Goal: Task Accomplishment & Management: Manage account settings

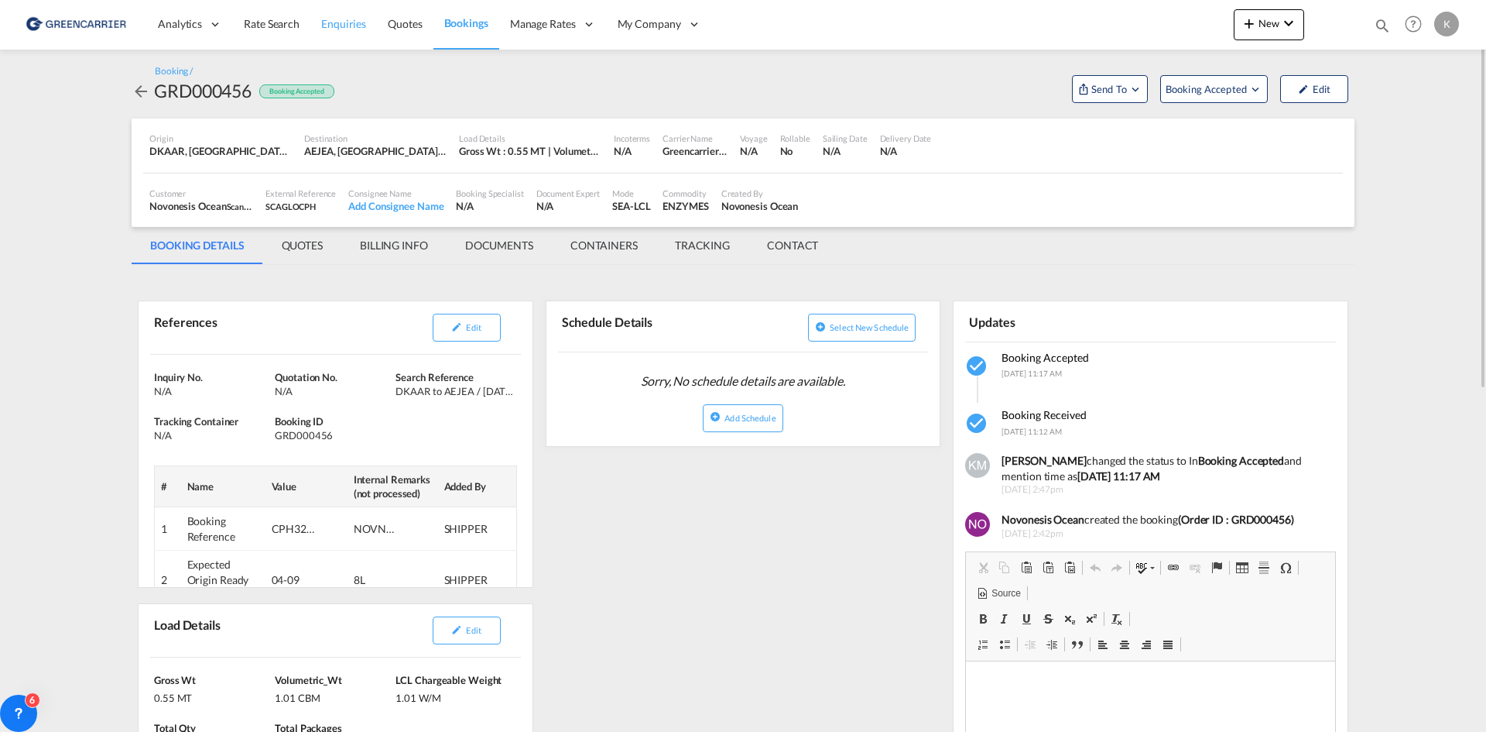
drag, startPoint x: 0, startPoint y: 0, endPoint x: 327, endPoint y: 26, distance: 328.5
click at [327, 26] on span "Enquiries" at bounding box center [343, 23] width 45 height 13
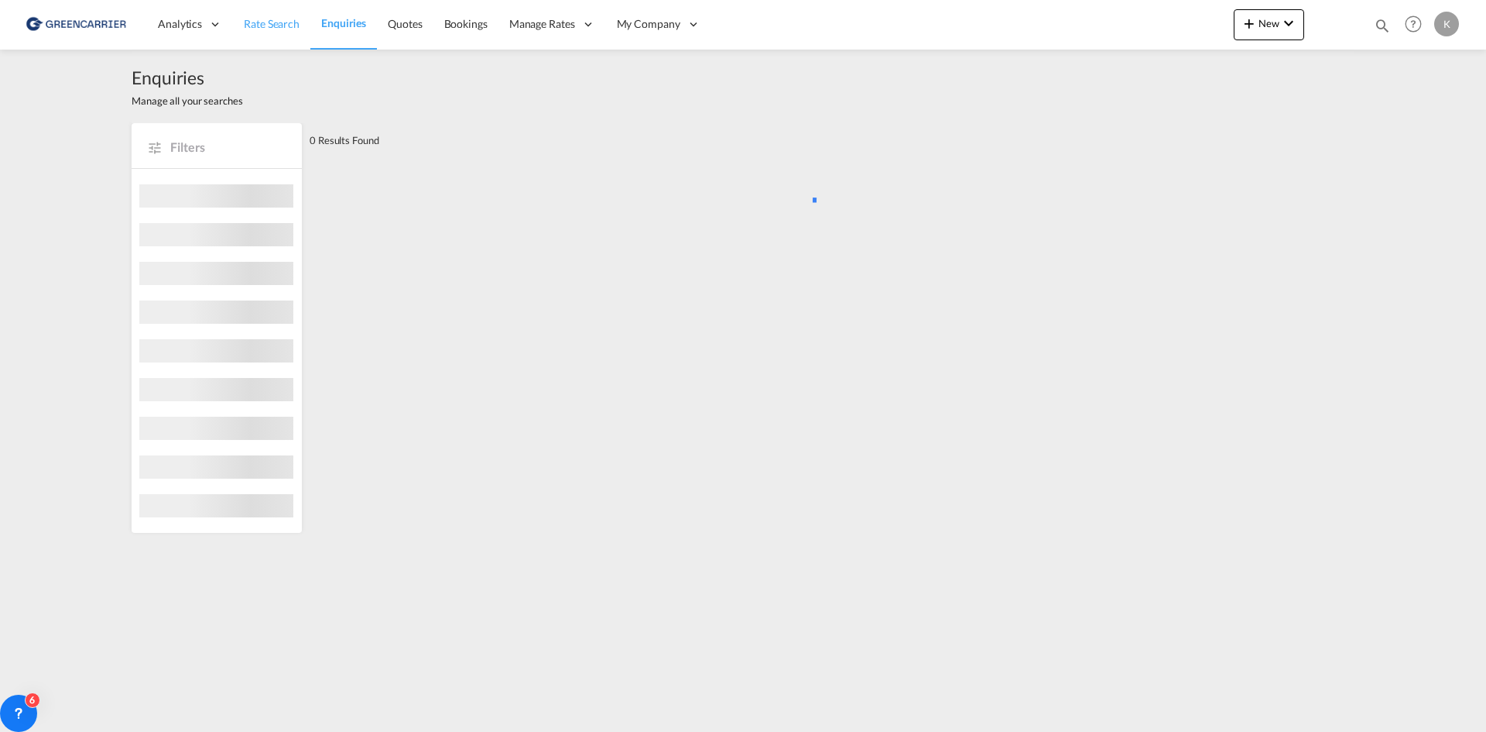
click at [280, 28] on span "Rate Search" at bounding box center [272, 23] width 56 height 13
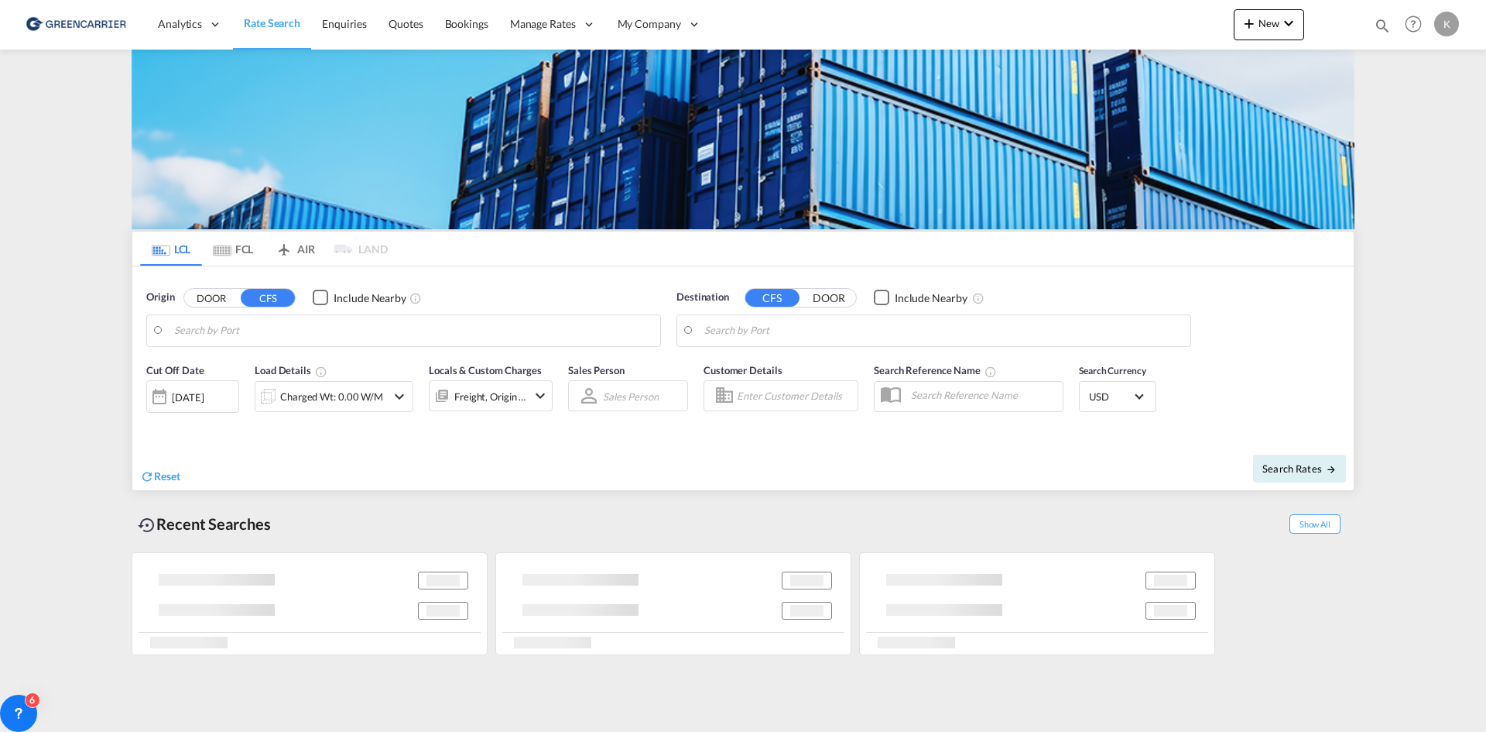
type input "DK-4450, Jyderup"
type input "[GEOGRAPHIC_DATA], COCTG"
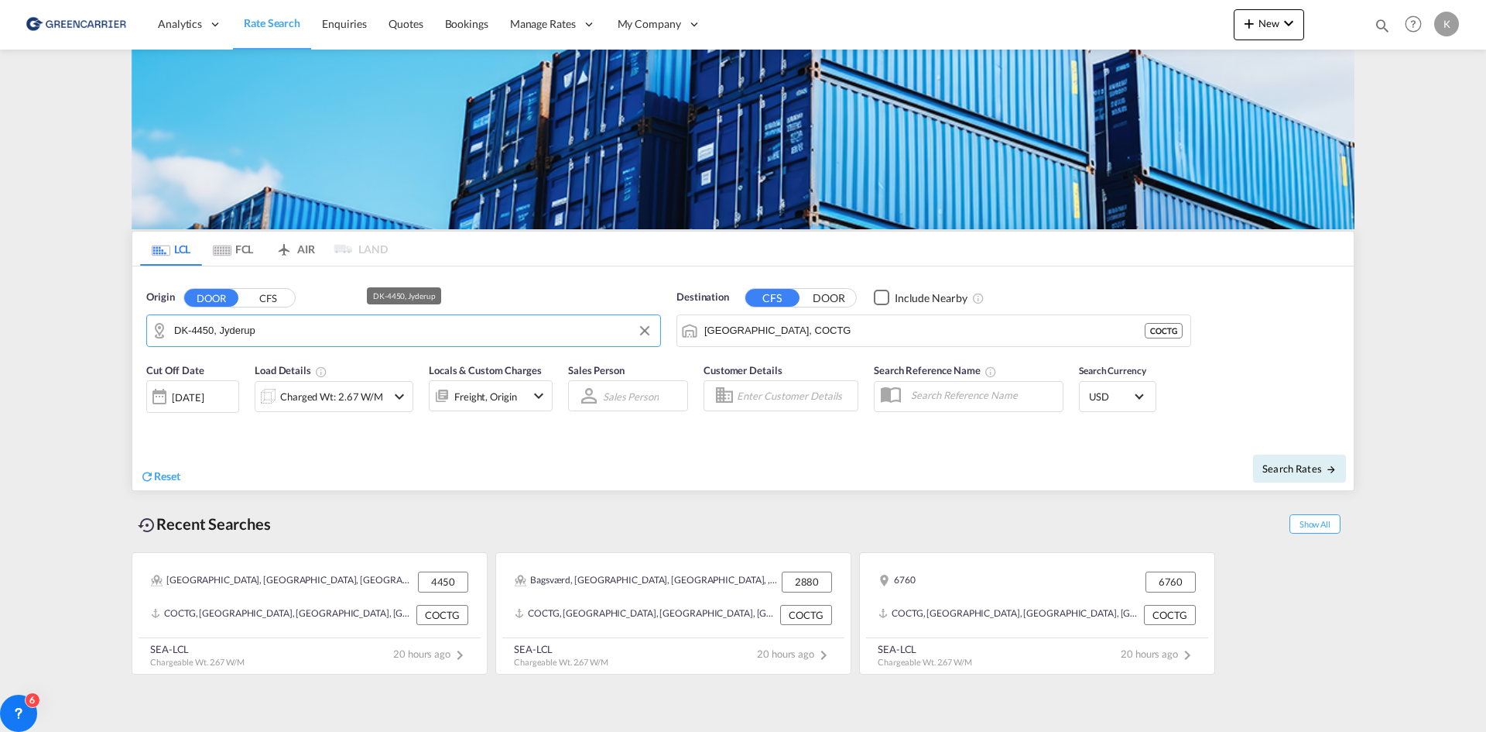
click at [268, 330] on input "DK-4450, Jyderup" at bounding box center [413, 330] width 478 height 23
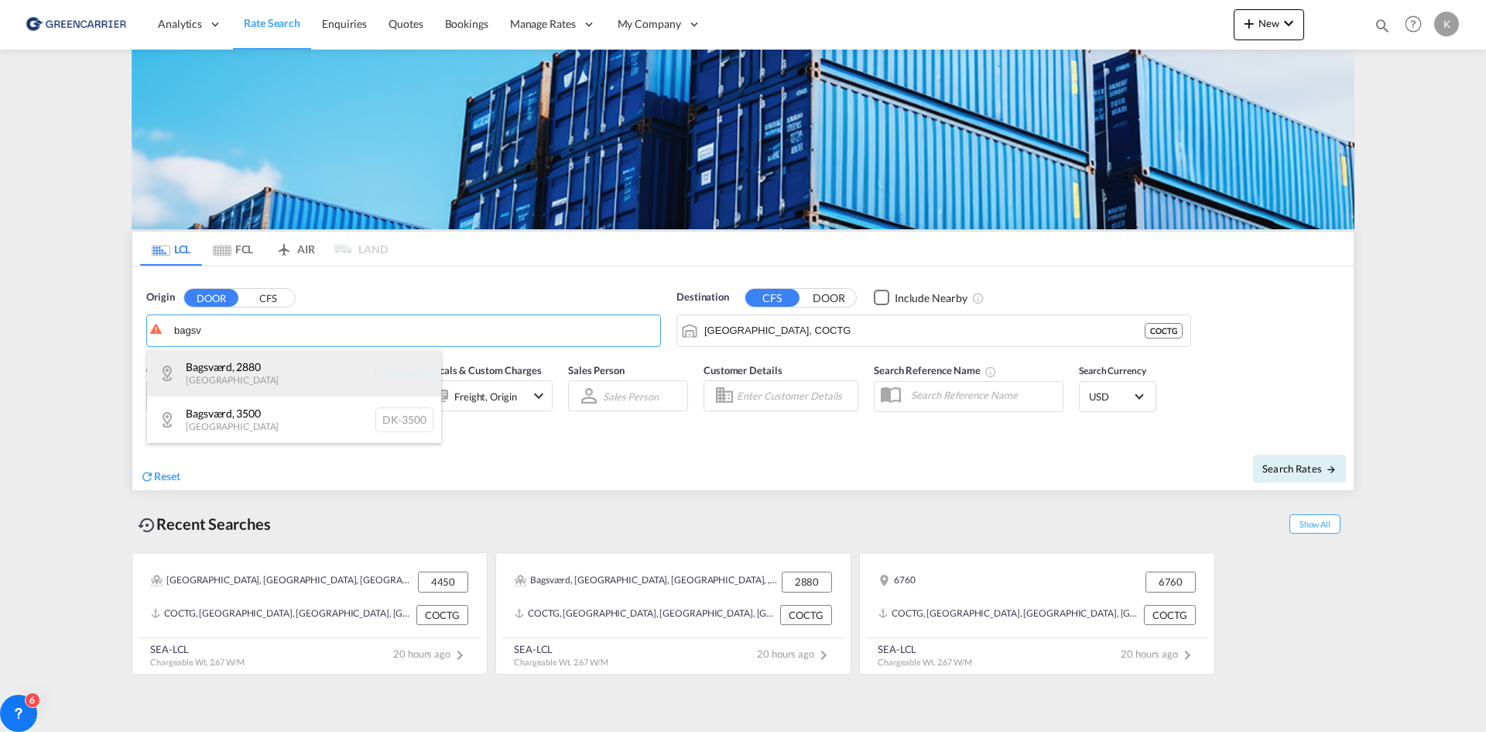
click at [255, 377] on div "Bagsværd , 2880 [GEOGRAPHIC_DATA] DK-2880" at bounding box center [294, 373] width 294 height 46
type input "DK-2880, Bagsværd"
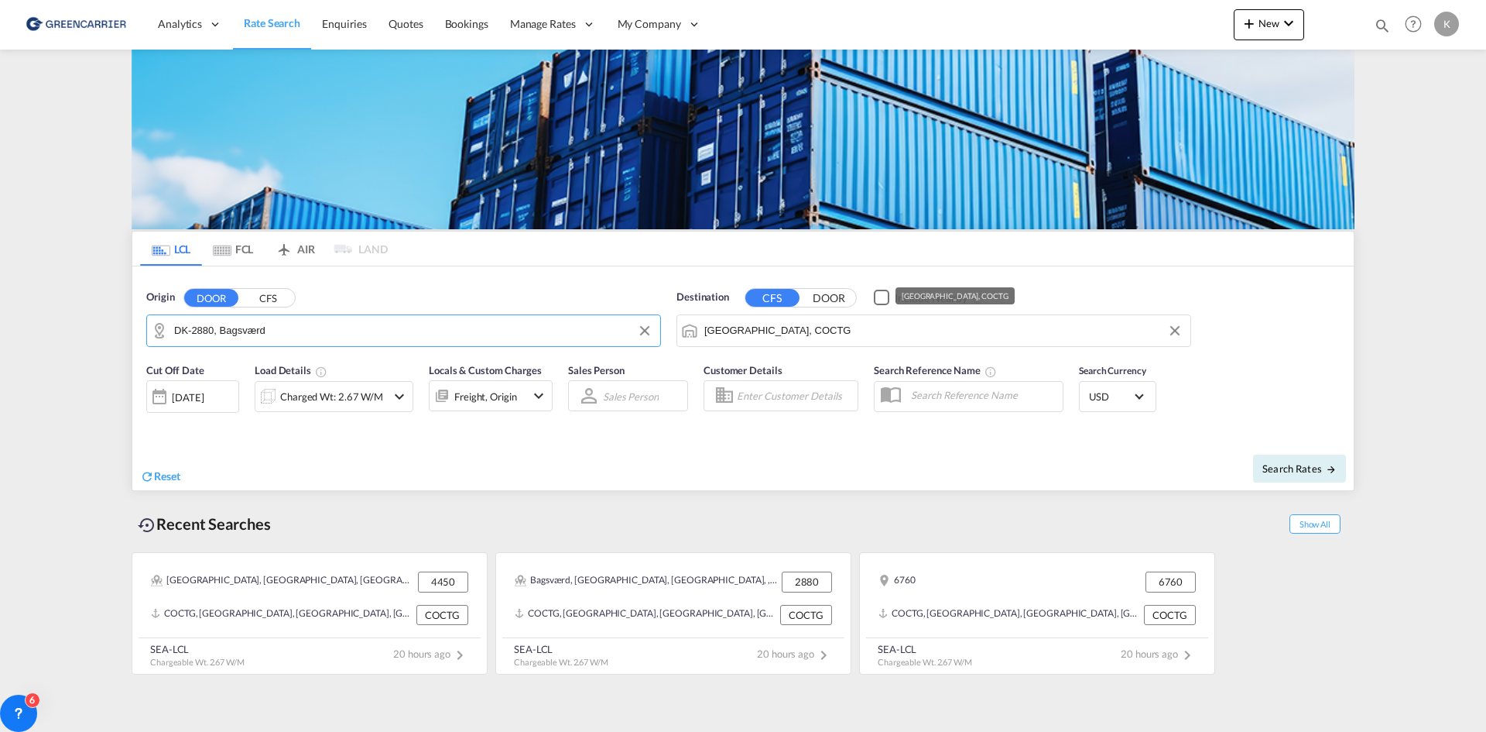
click at [818, 327] on input "[GEOGRAPHIC_DATA], COCTG" at bounding box center [943, 330] width 478 height 23
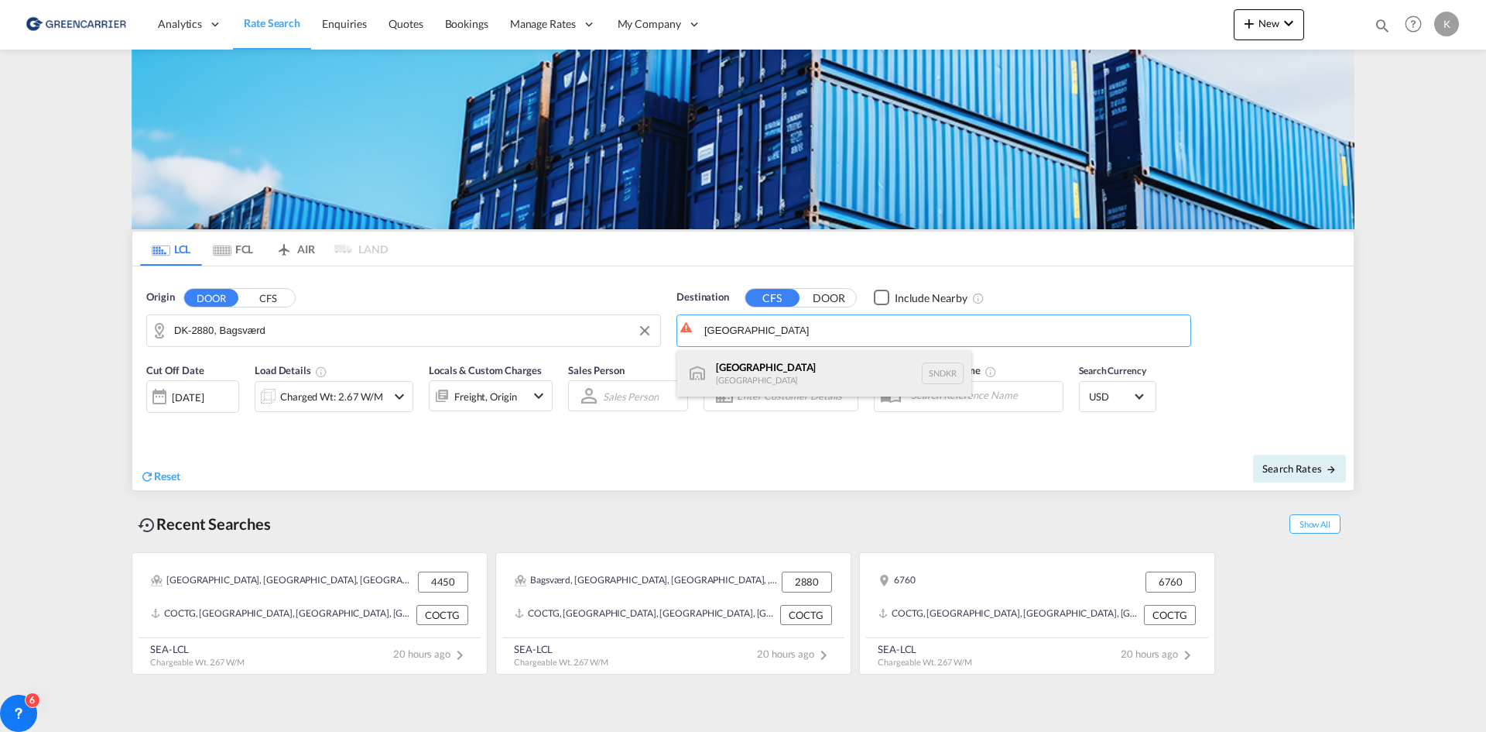
click at [805, 362] on div "Dakar [GEOGRAPHIC_DATA] SNDKR" at bounding box center [824, 373] width 294 height 46
type input "[GEOGRAPHIC_DATA], SNDKR"
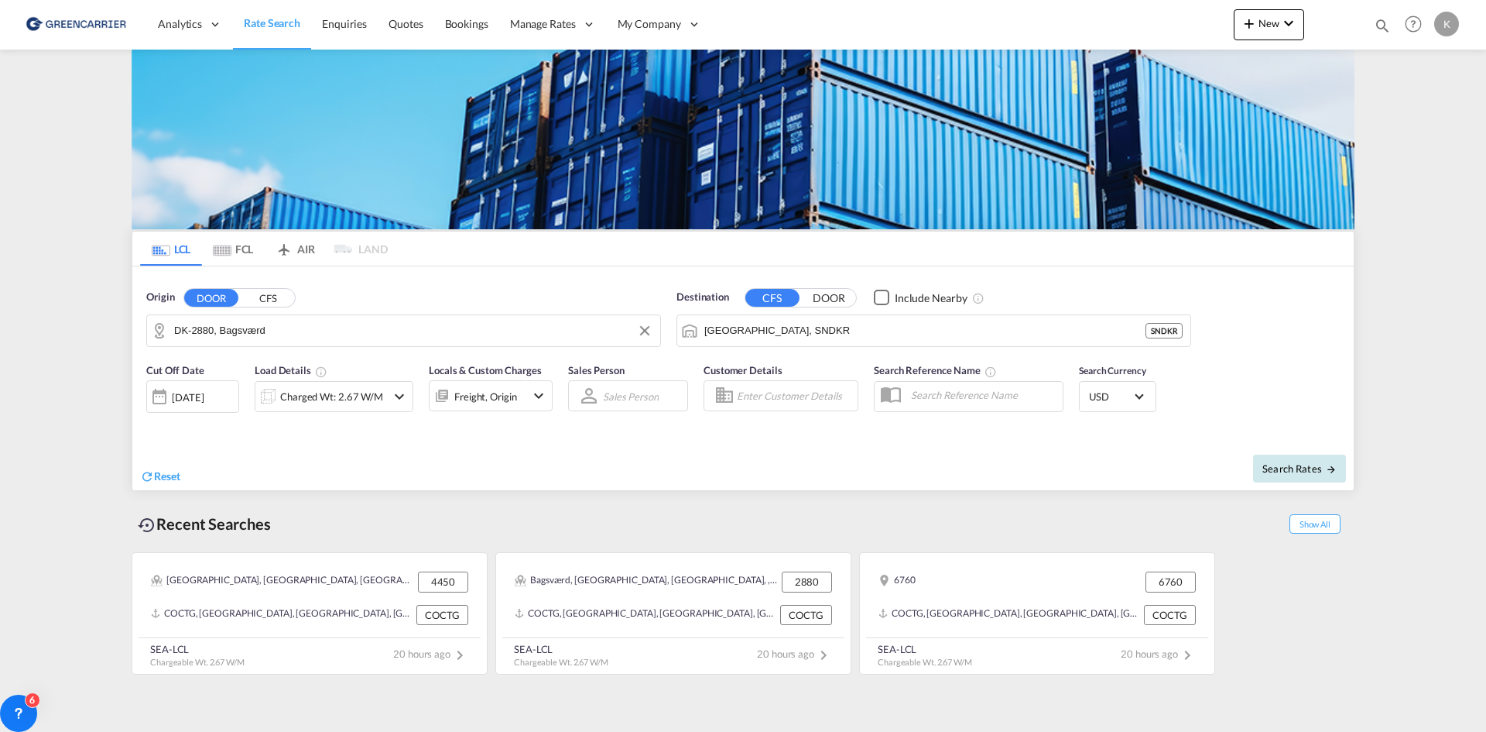
click at [1314, 462] on span "Search Rates" at bounding box center [1300, 468] width 74 height 12
type input "2880 to SNDKR / [DATE]"
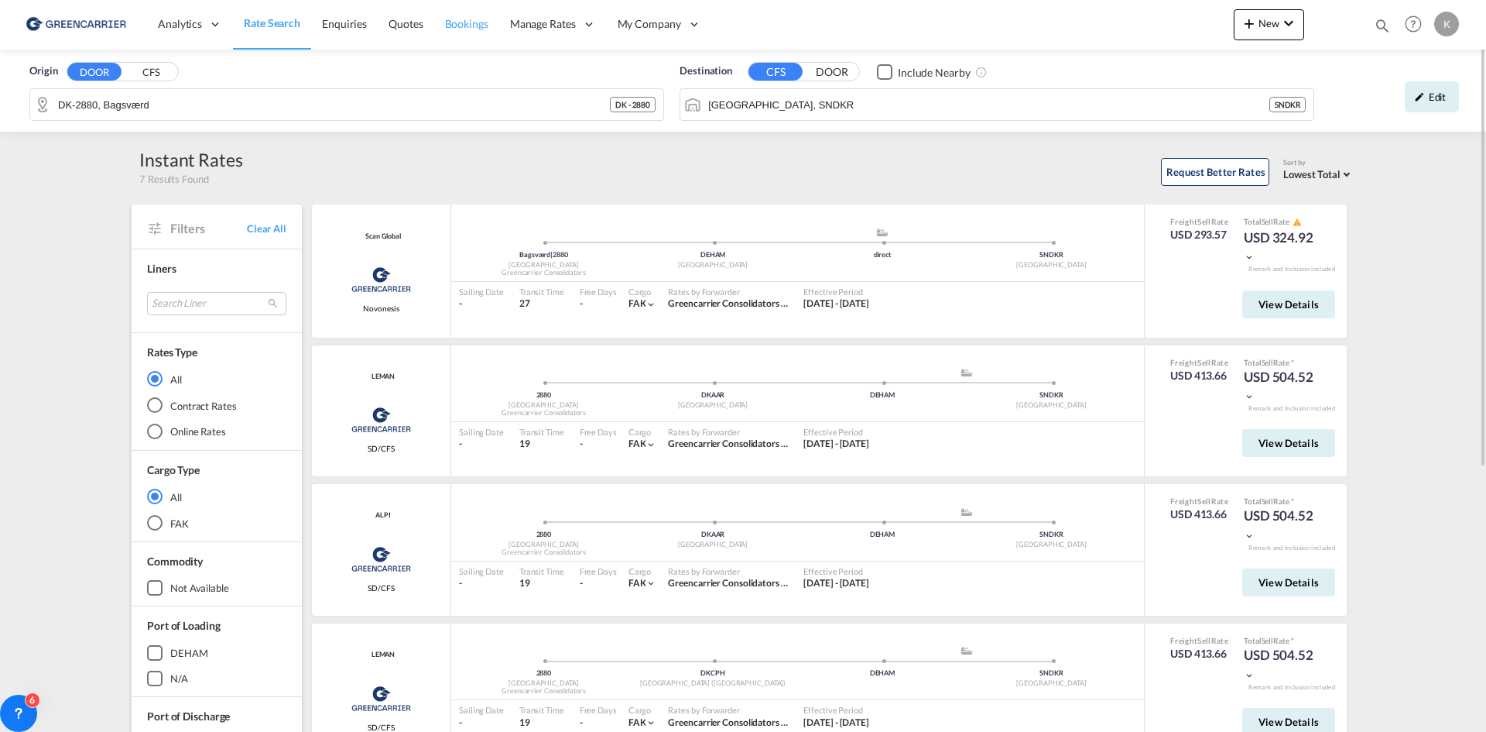
click at [466, 19] on span "Bookings" at bounding box center [466, 23] width 43 height 13
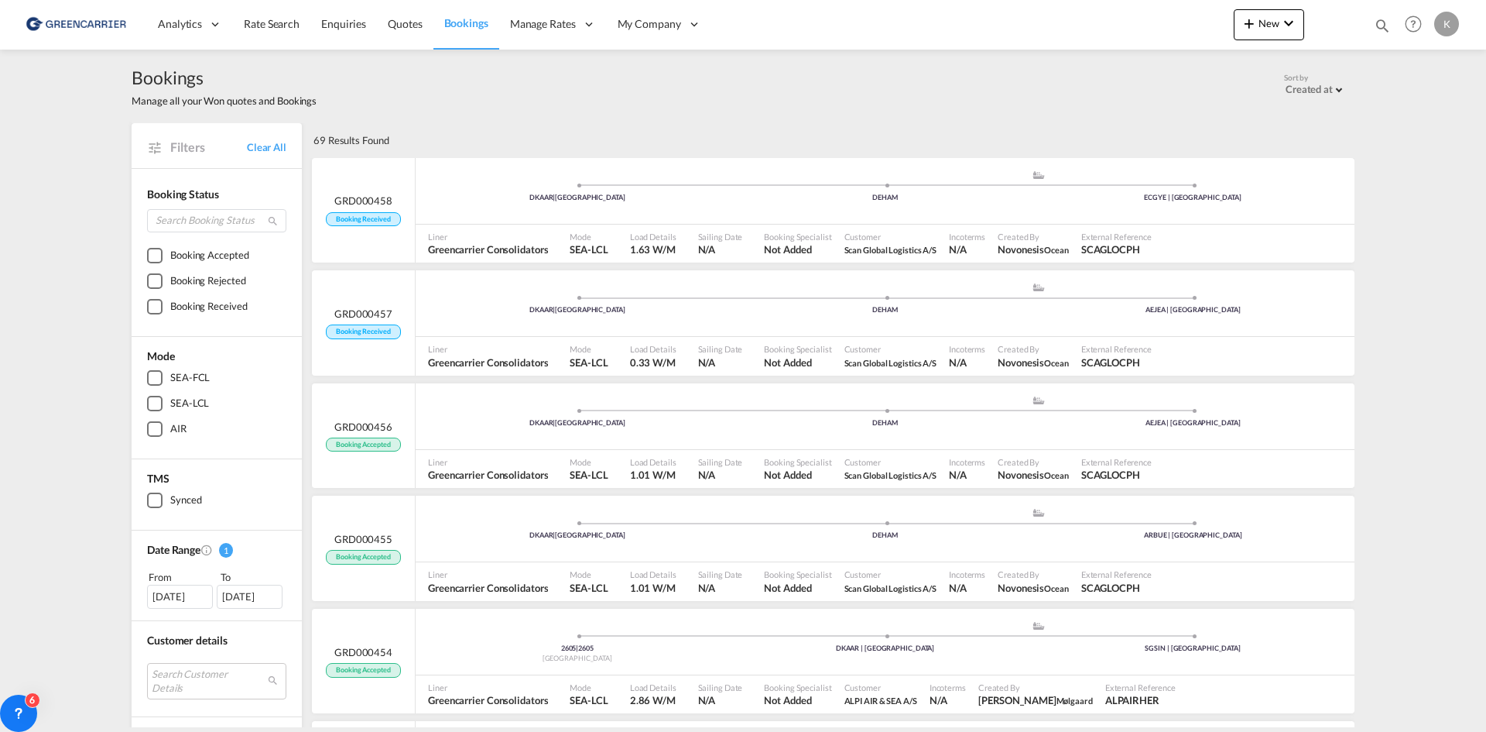
click at [698, 315] on div "DKAAR | [GEOGRAPHIC_DATA] .a{fill:#aaa8ad;} .a{fill:#aaa8ad;} DEHAM [GEOGRAPHIC…" at bounding box center [885, 305] width 939 height 46
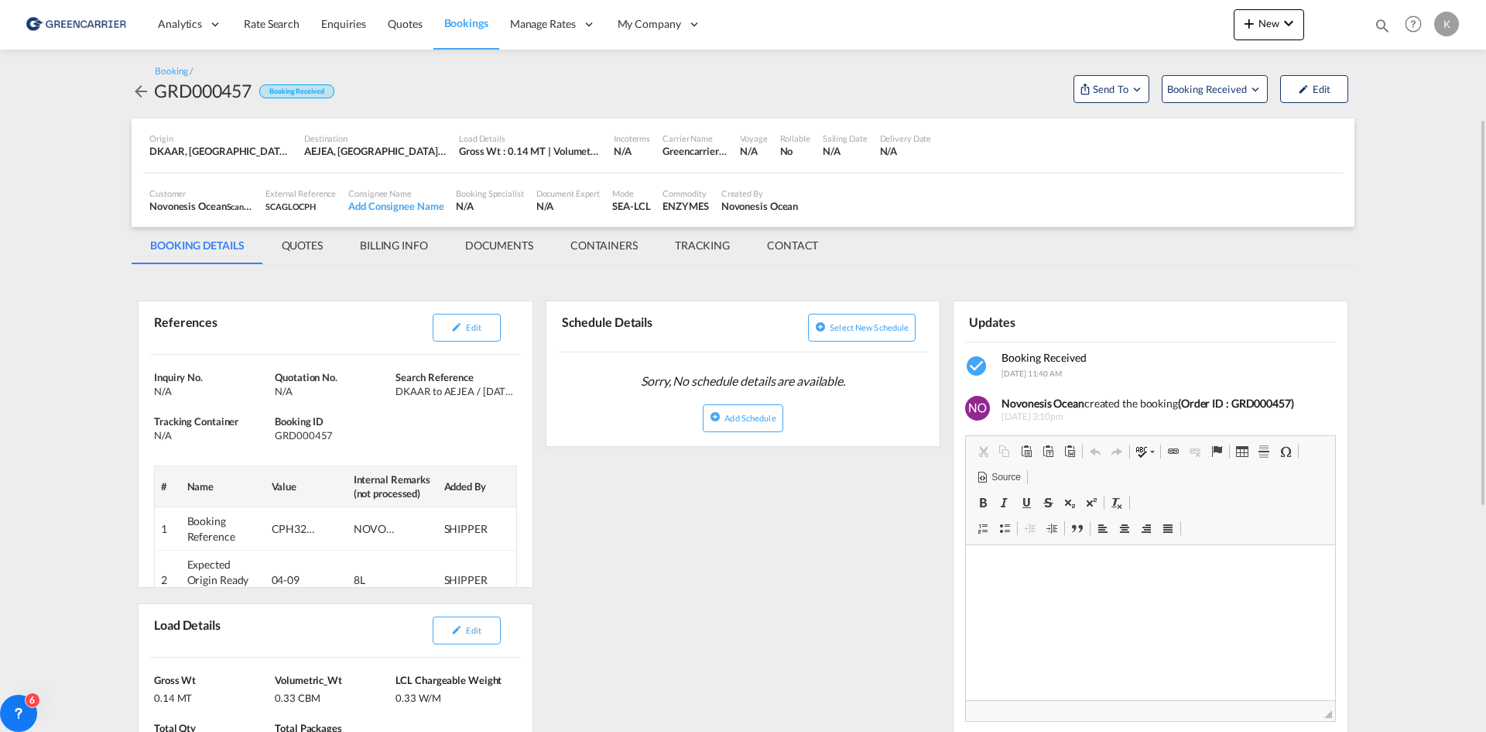
scroll to position [77, 0]
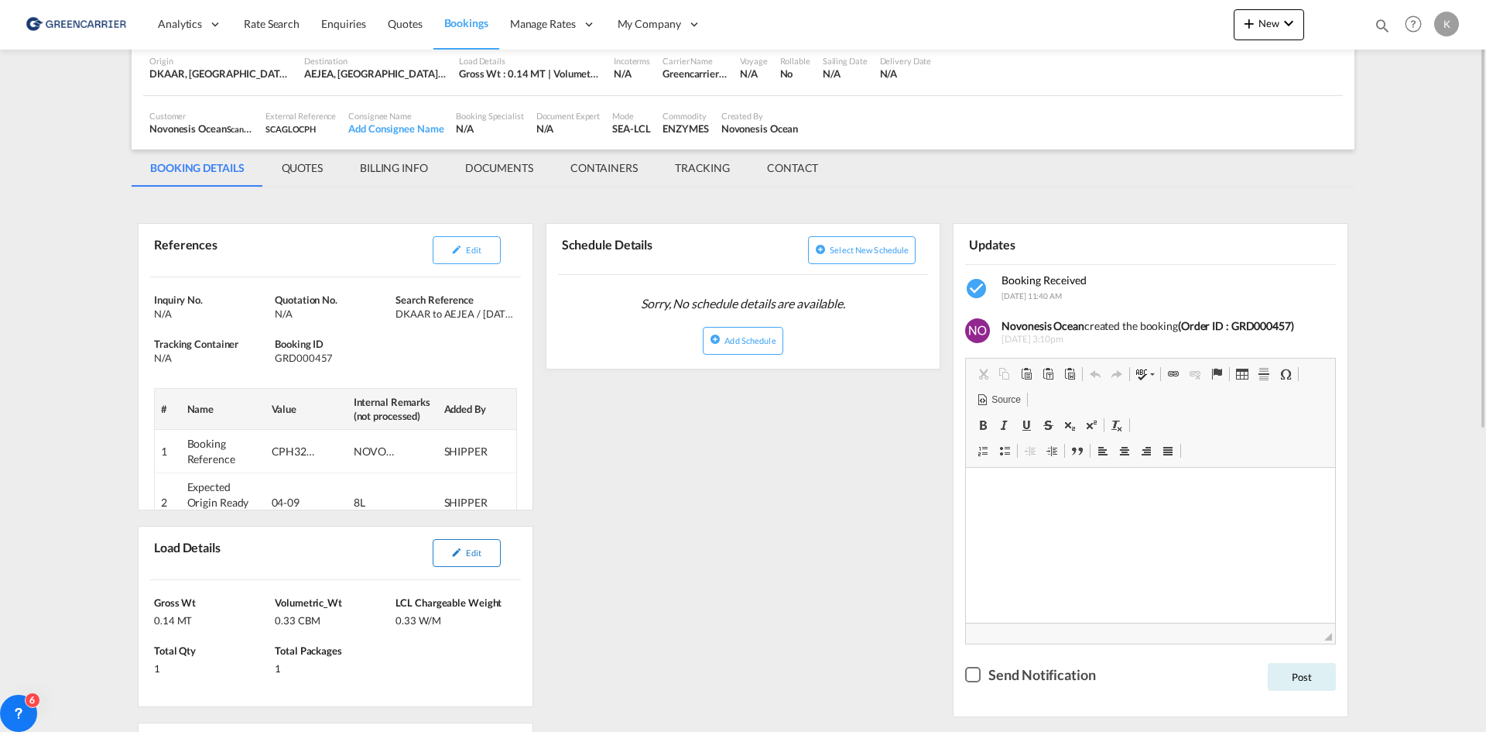
click at [478, 558] on button "Edit" at bounding box center [467, 553] width 68 height 28
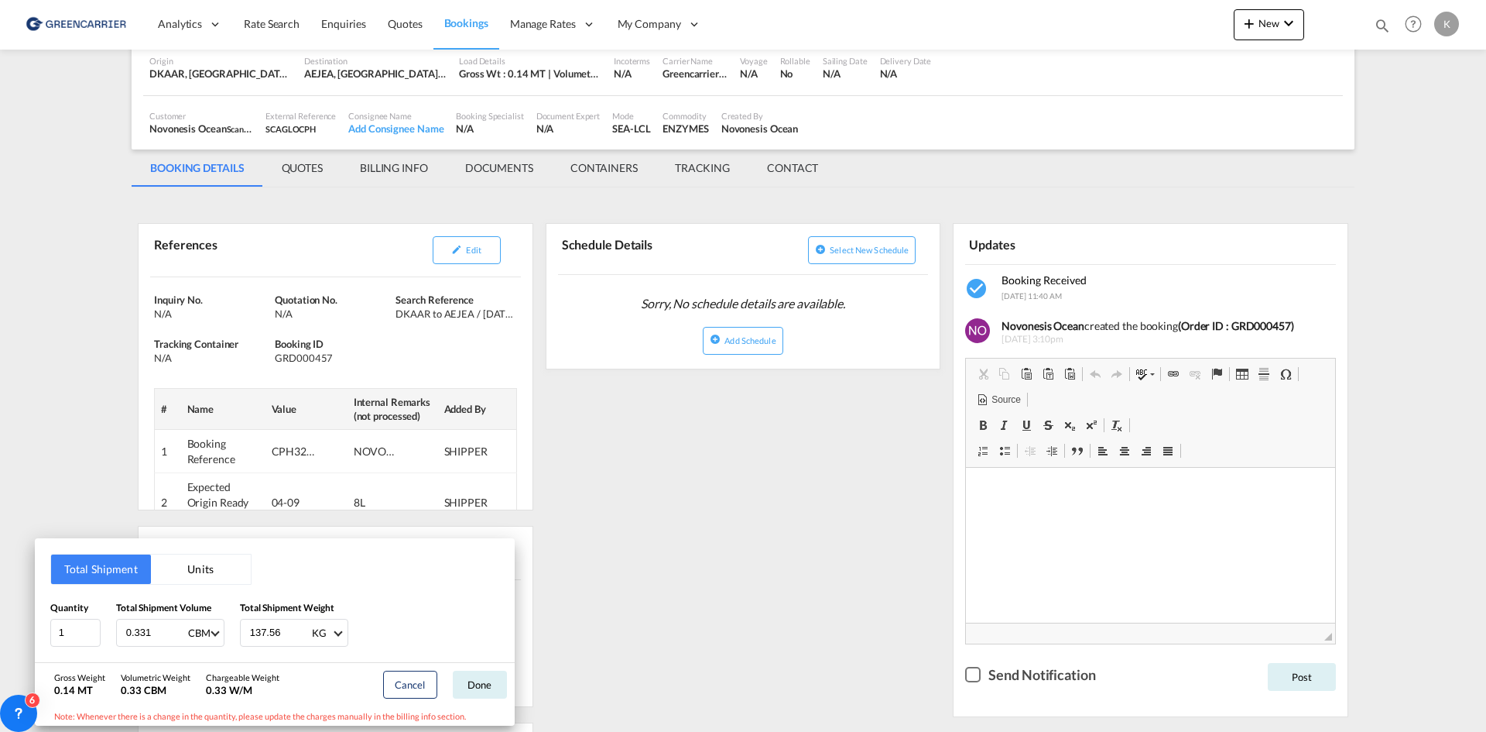
click at [311, 356] on div "Total Shipment Units Quantity 1 Total Shipment Volume 0.331 CBM CBM CFT Total S…" at bounding box center [743, 366] width 1486 height 732
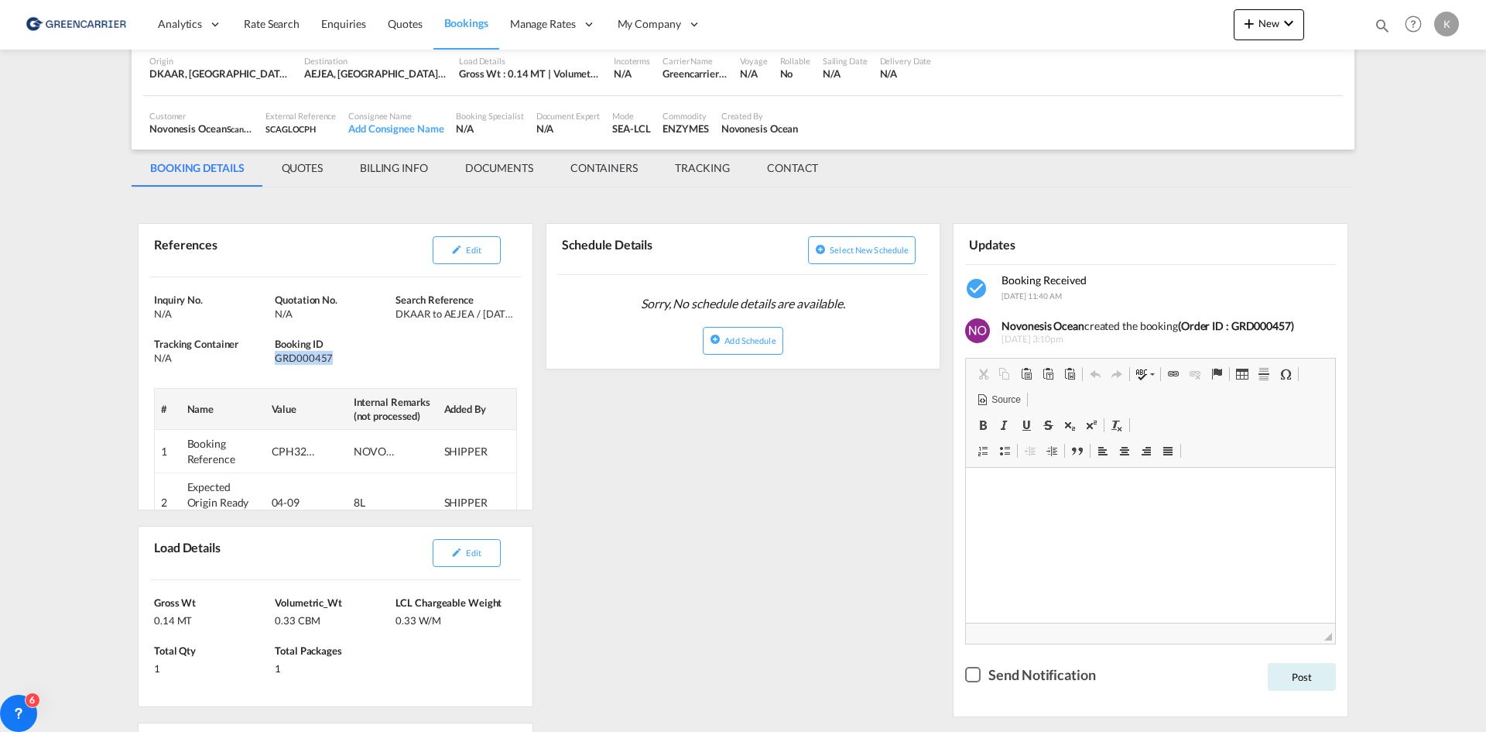
click at [311, 356] on div "GRD000457" at bounding box center [333, 358] width 117 height 14
copy div "GRD000457"
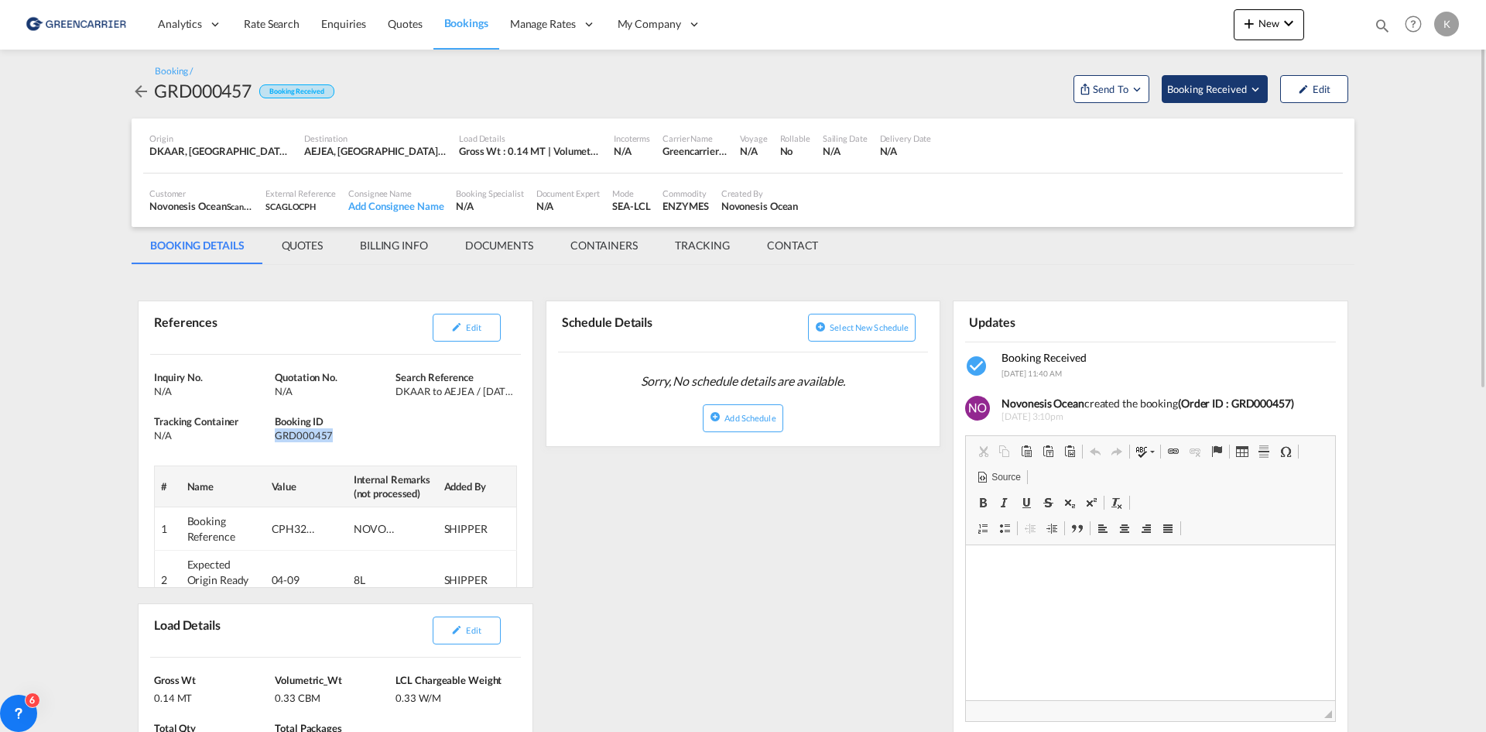
click at [1203, 82] on span "Booking Received" at bounding box center [1207, 88] width 81 height 15
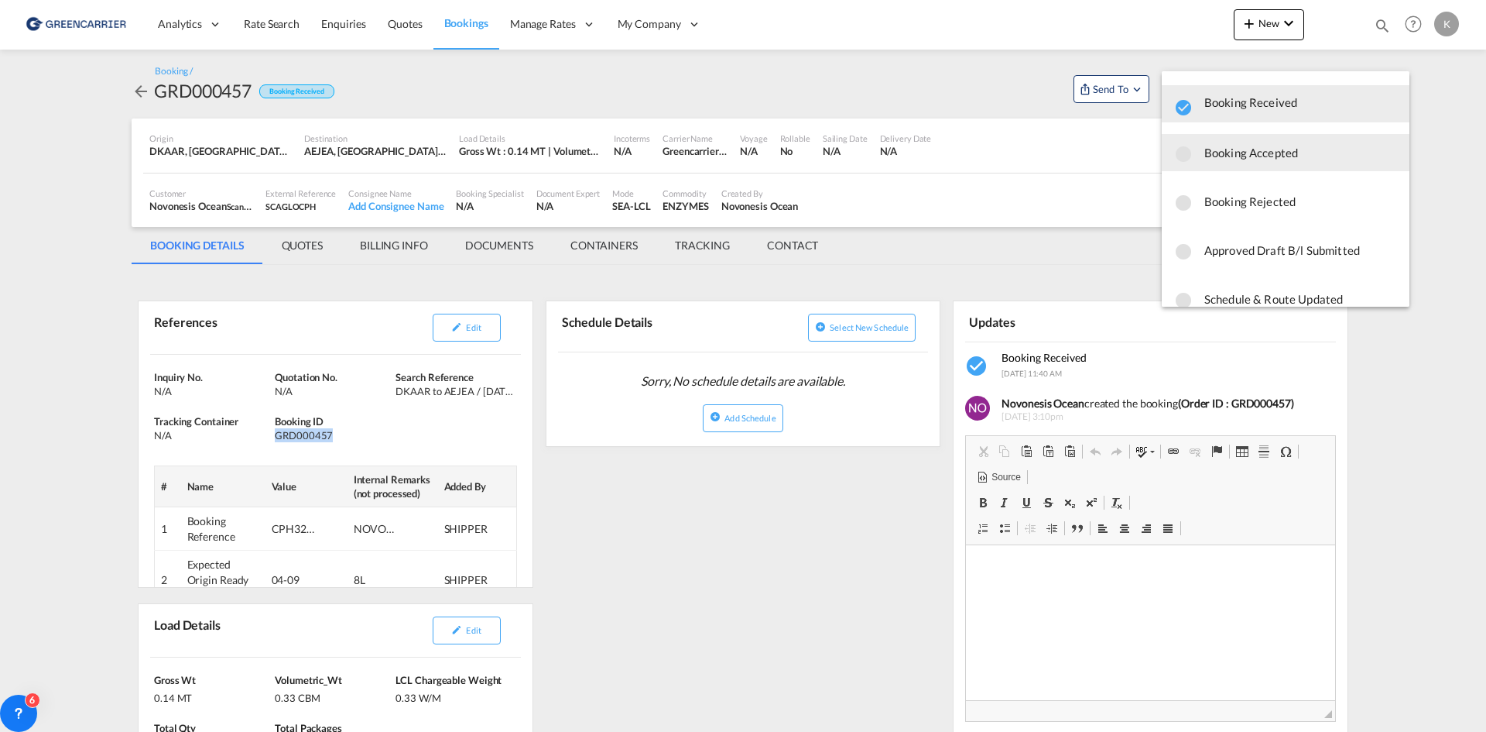
click at [1221, 158] on span "Booking Accepted" at bounding box center [1301, 153] width 193 height 28
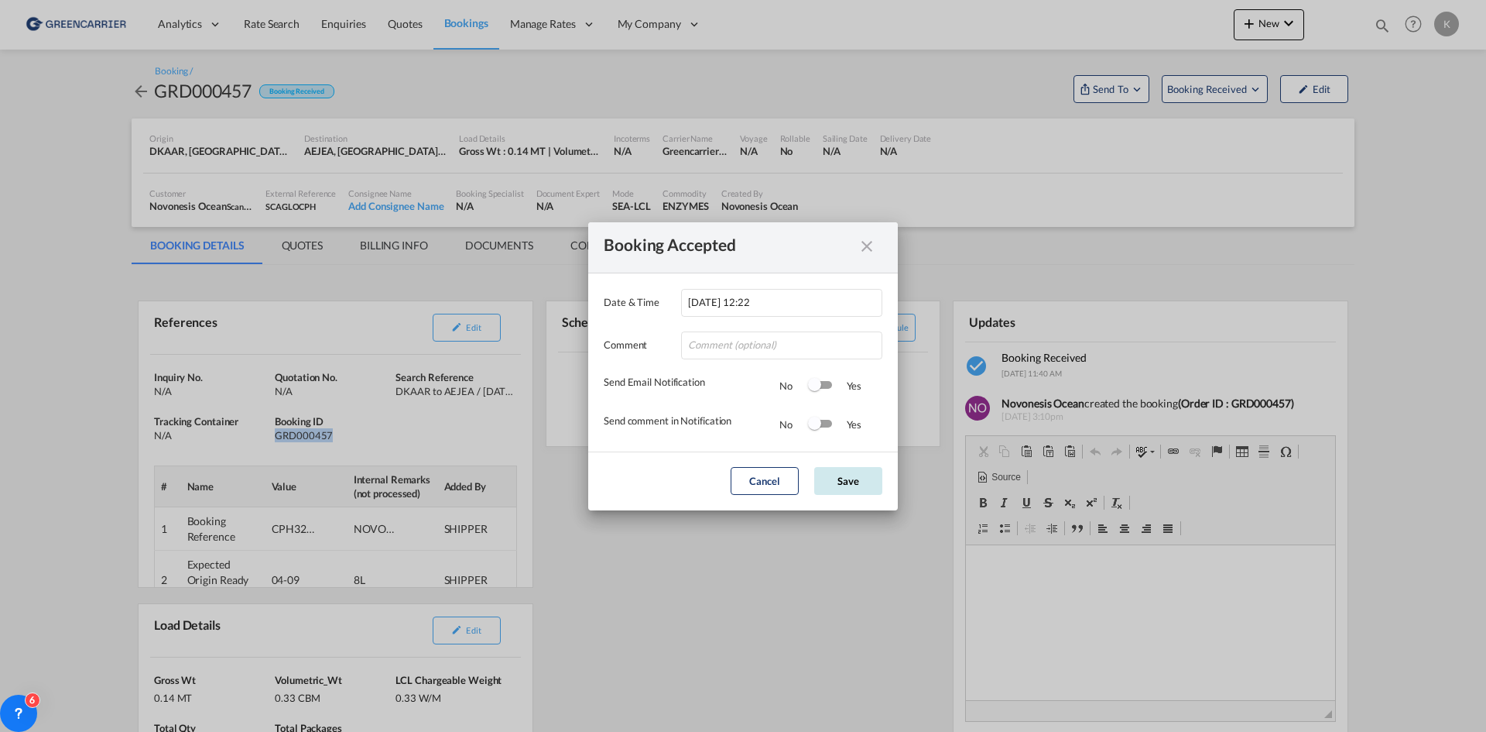
click at [869, 485] on button "Save" at bounding box center [848, 481] width 68 height 28
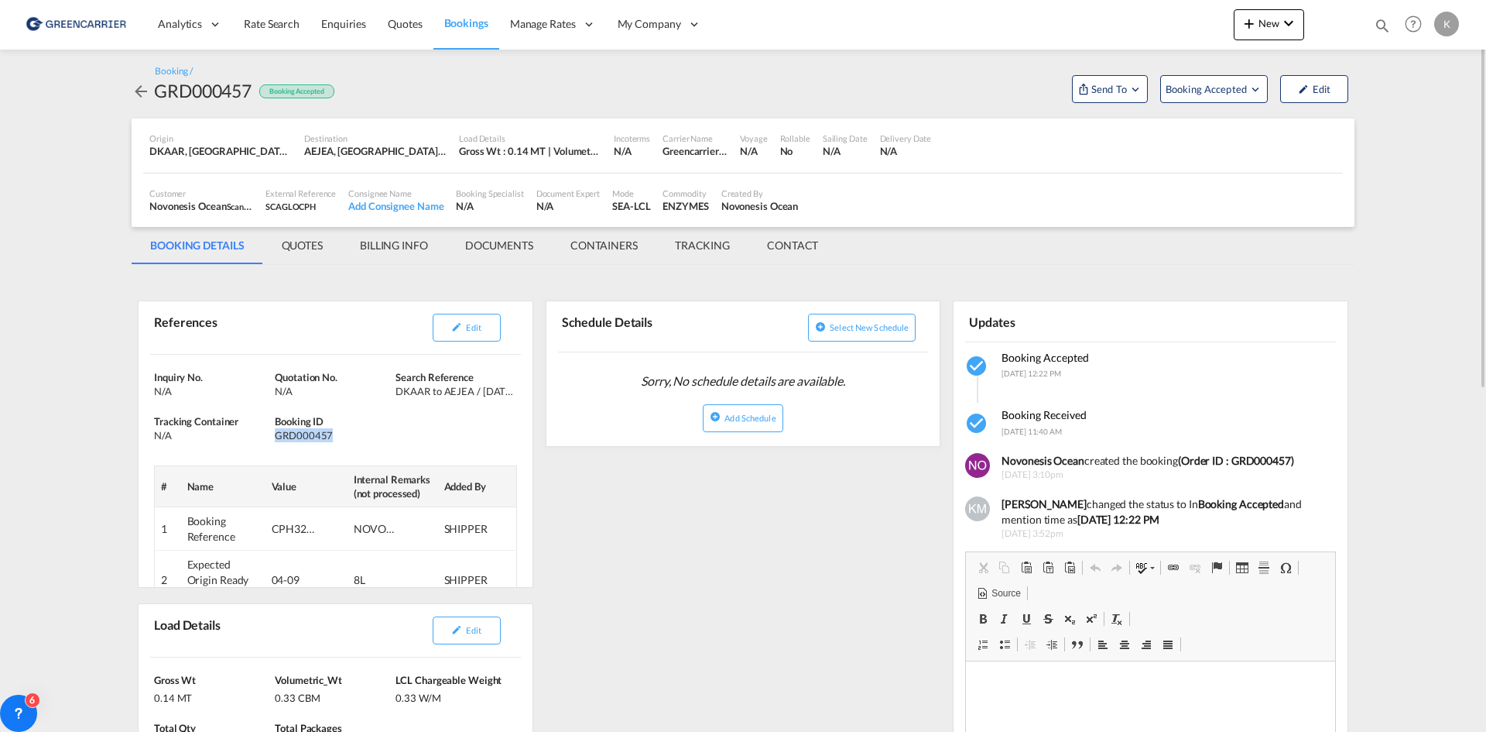
click at [147, 91] on md-icon "icon-arrow-left" at bounding box center [141, 91] width 19 height 19
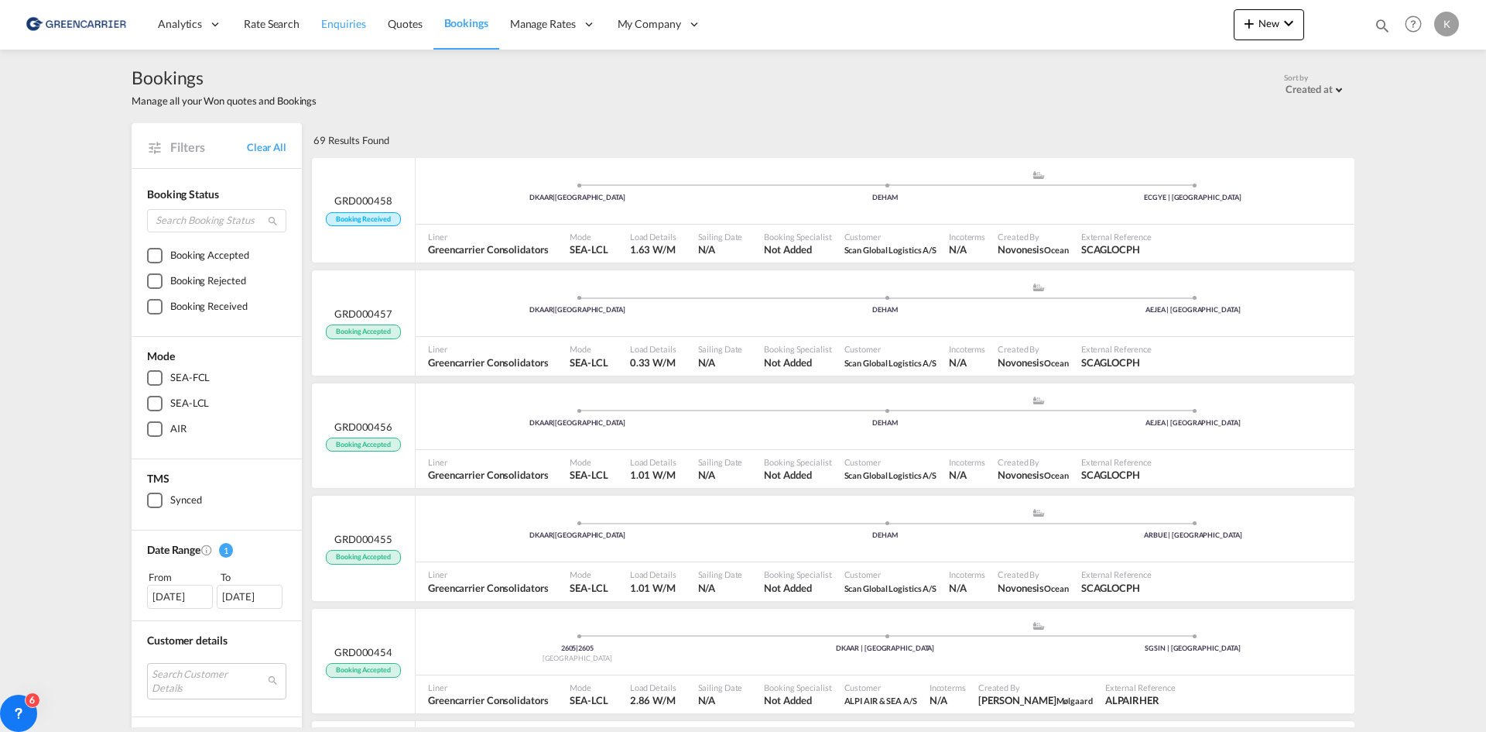
click at [332, 21] on span "Enquiries" at bounding box center [343, 23] width 45 height 13
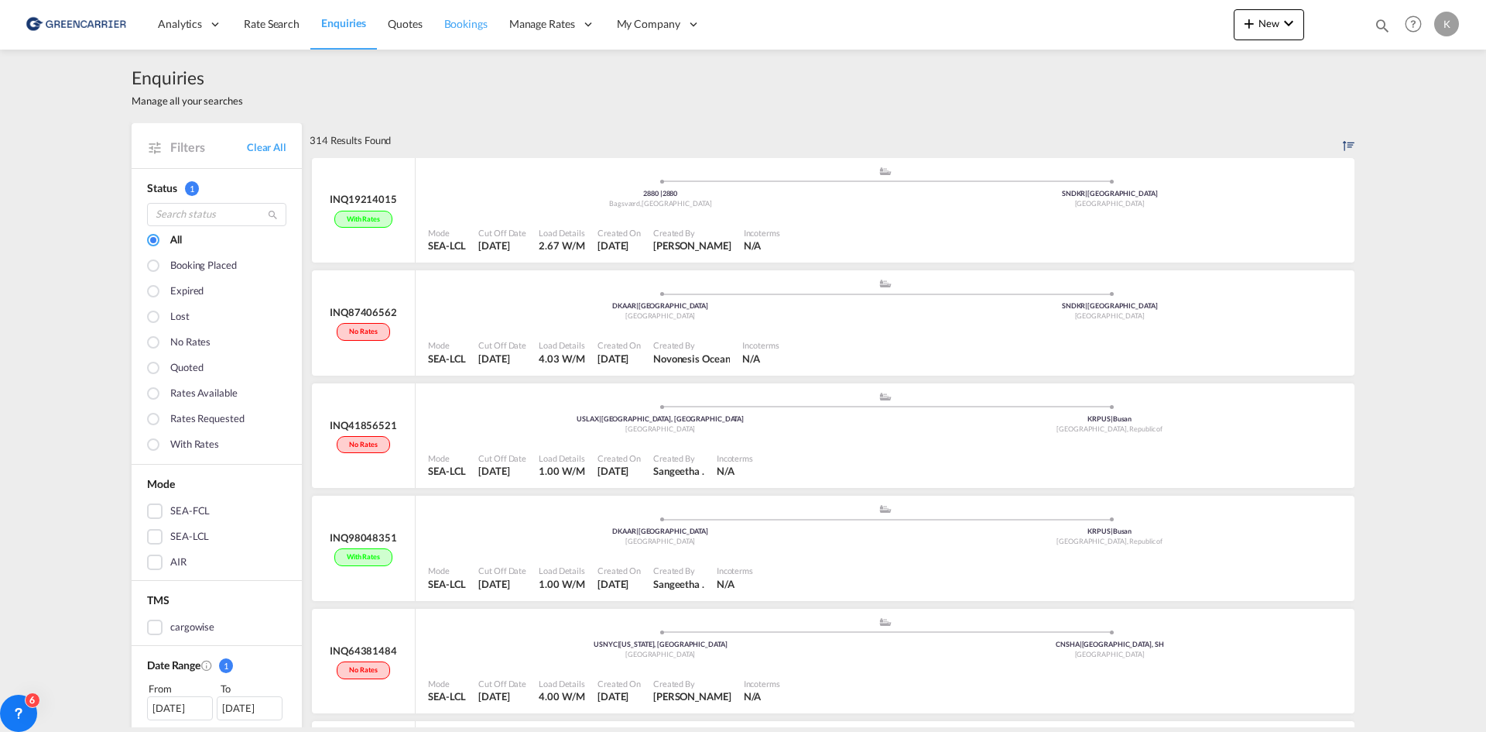
click at [475, 20] on span "Bookings" at bounding box center [465, 23] width 43 height 13
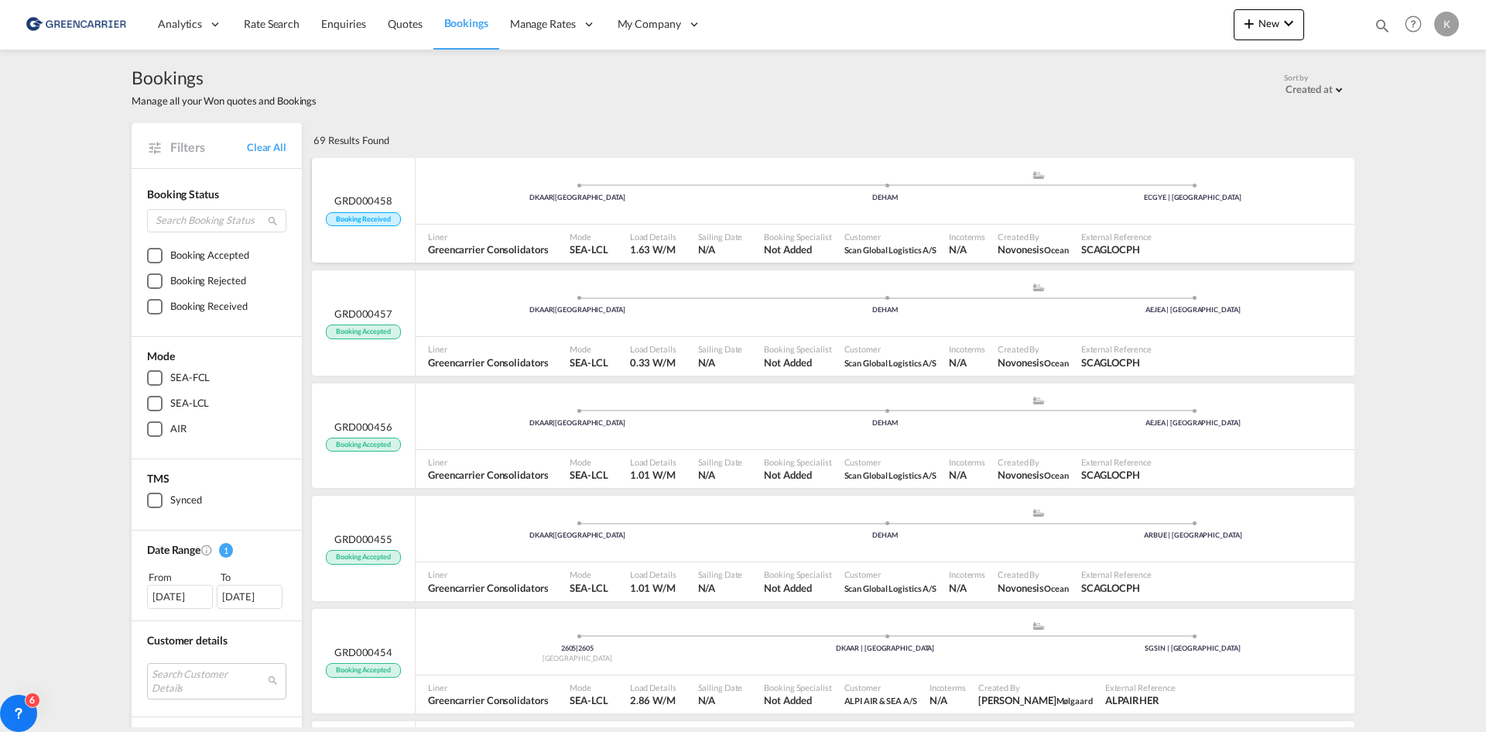
click at [749, 207] on div "DKAAR | [GEOGRAPHIC_DATA] .a{fill:#aaa8ad;} .a{fill:#aaa8ad;} DEHAM ECGYE | [GE…" at bounding box center [885, 193] width 939 height 46
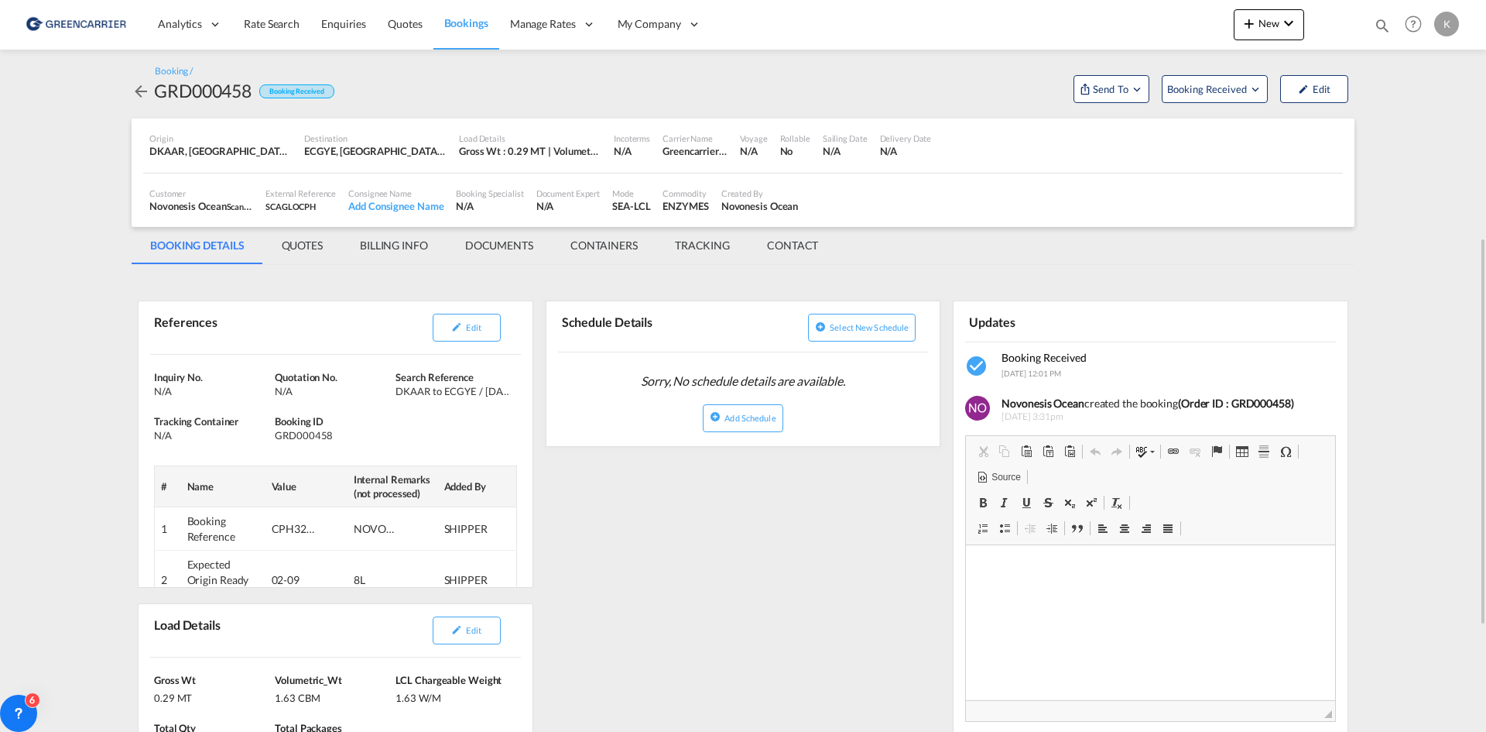
scroll to position [155, 0]
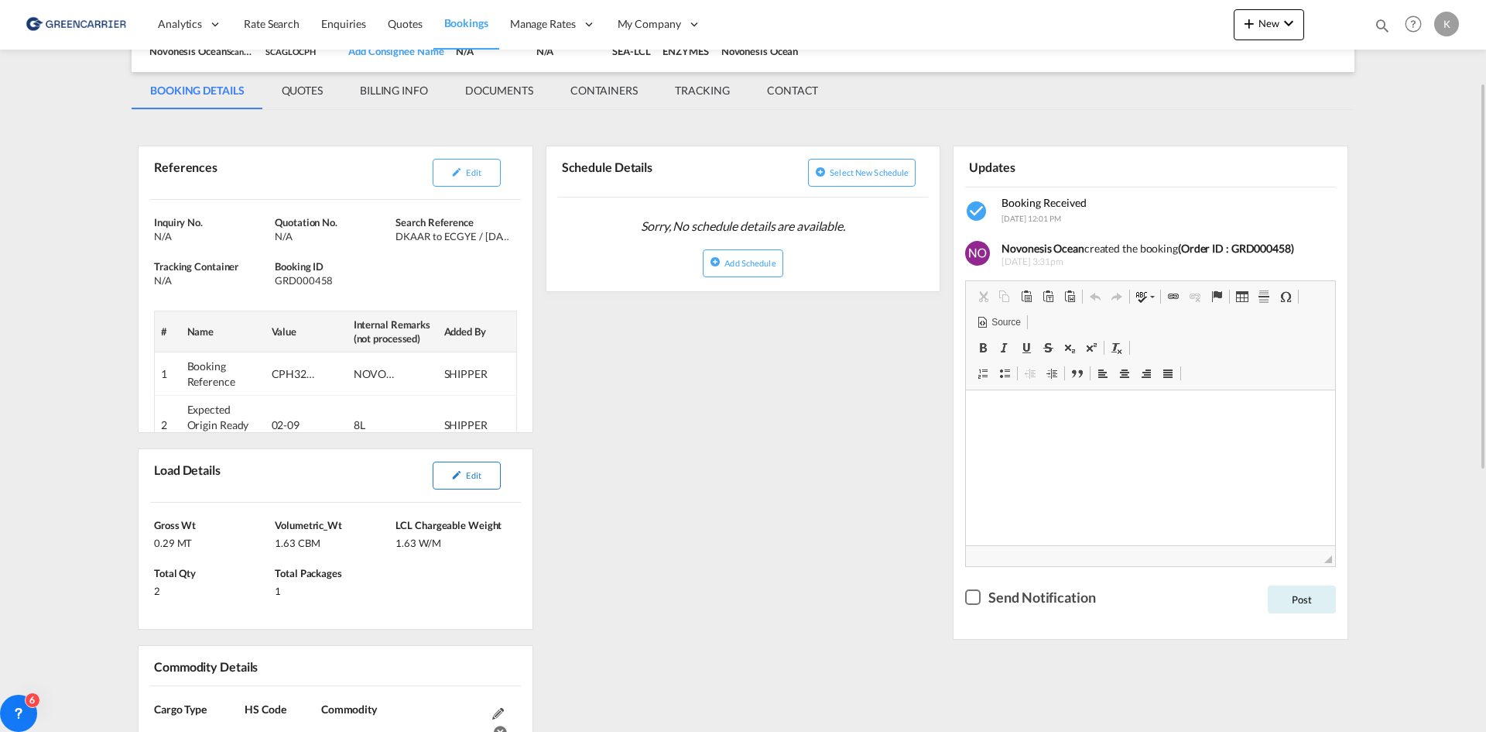
click at [485, 482] on button "Edit" at bounding box center [467, 475] width 68 height 28
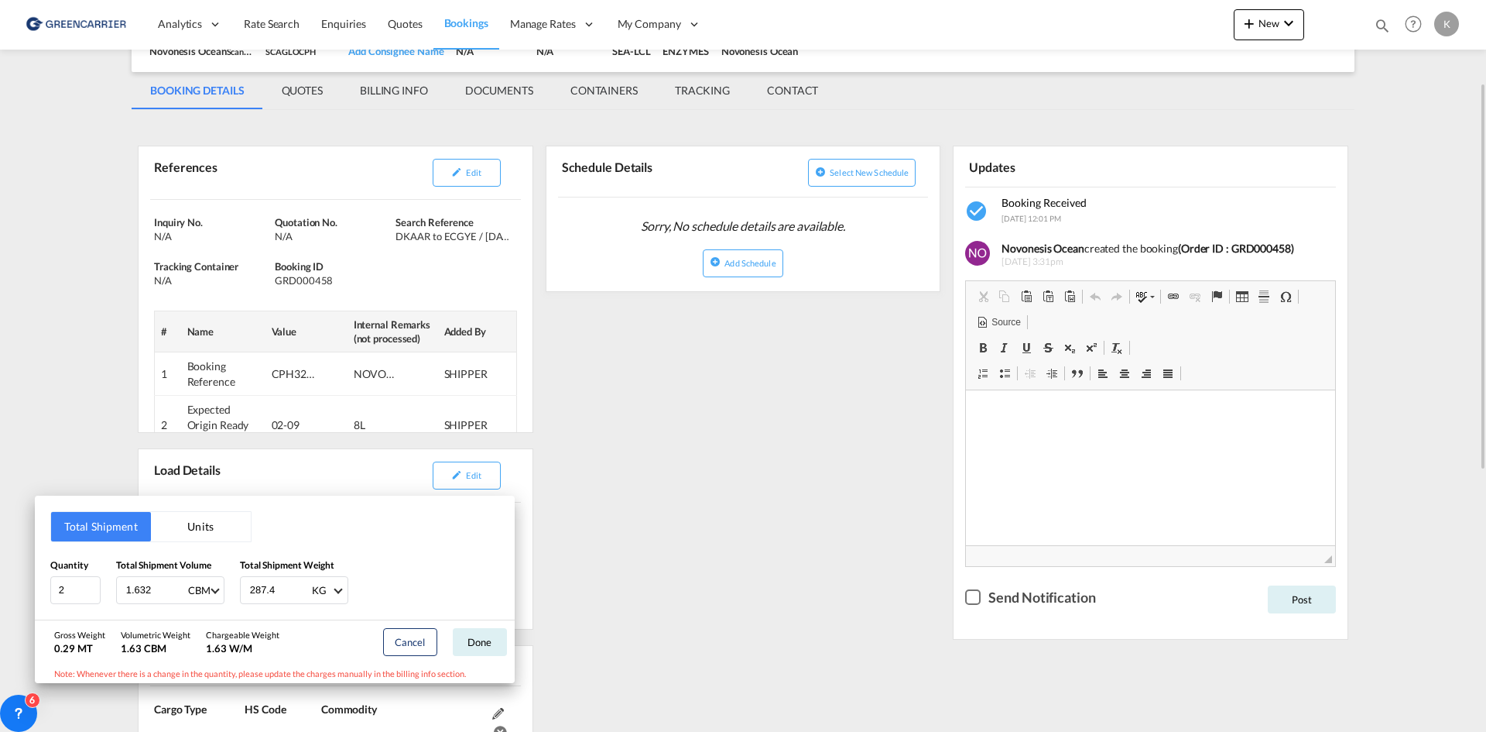
drag, startPoint x: 705, startPoint y: 427, endPoint x: 683, endPoint y: 419, distance: 23.7
click at [704, 427] on div "Total Shipment Units Quantity 2 Total Shipment Volume 1.632 CBM CBM CFT Total S…" at bounding box center [743, 366] width 1486 height 732
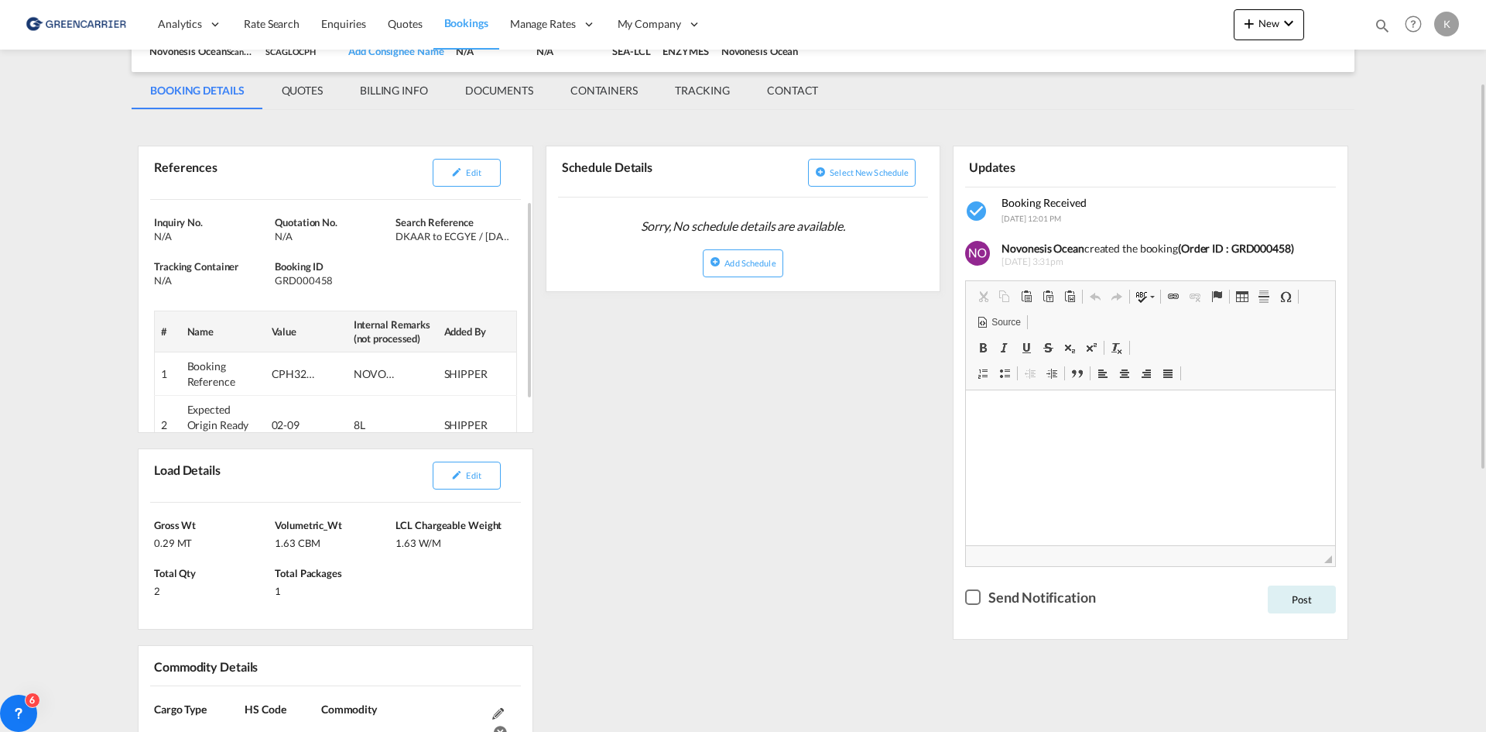
click at [316, 272] on div "Booking ID GRD000458" at bounding box center [335, 273] width 121 height 28
click at [310, 283] on div "GRD000458" at bounding box center [333, 280] width 117 height 14
copy div "GRD000458"
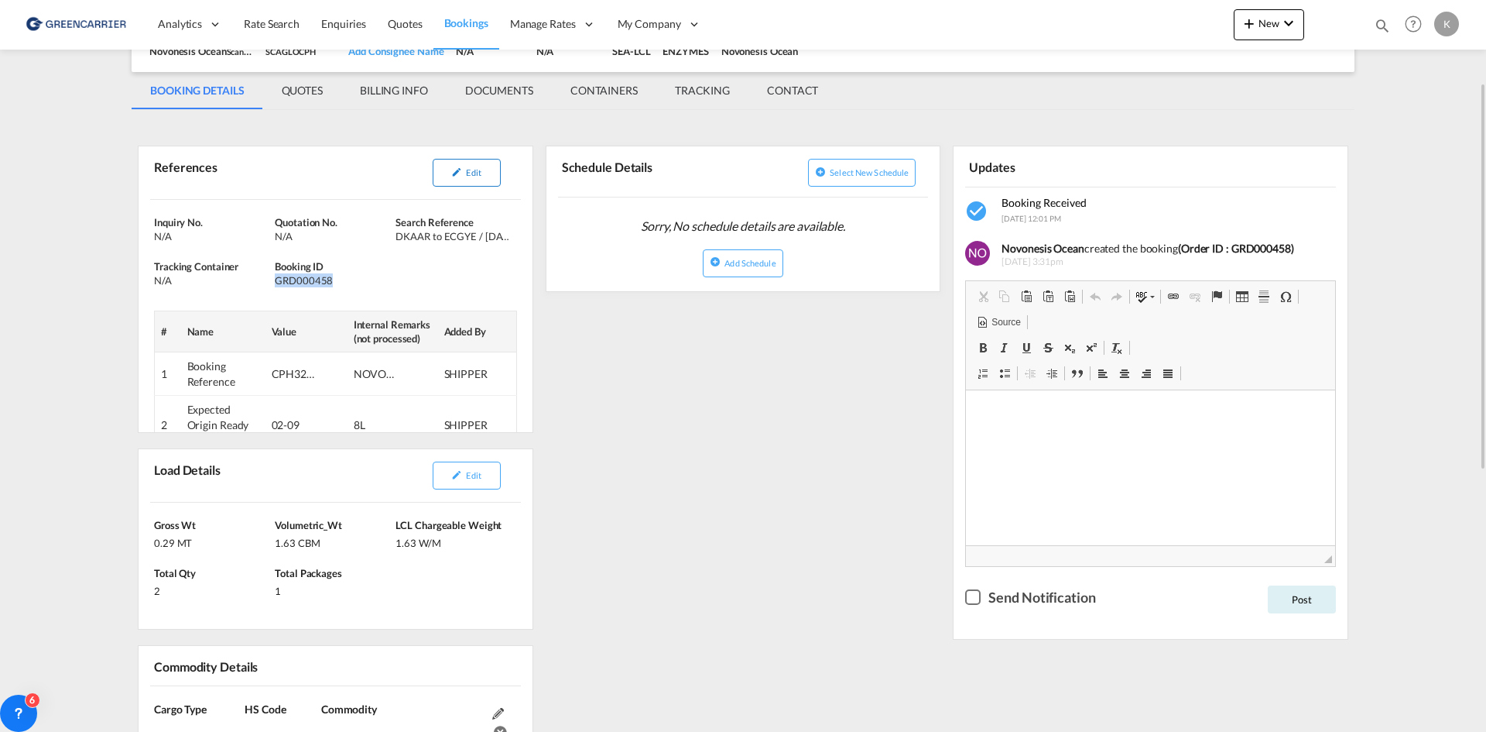
click at [499, 166] on button "Edit" at bounding box center [467, 173] width 68 height 28
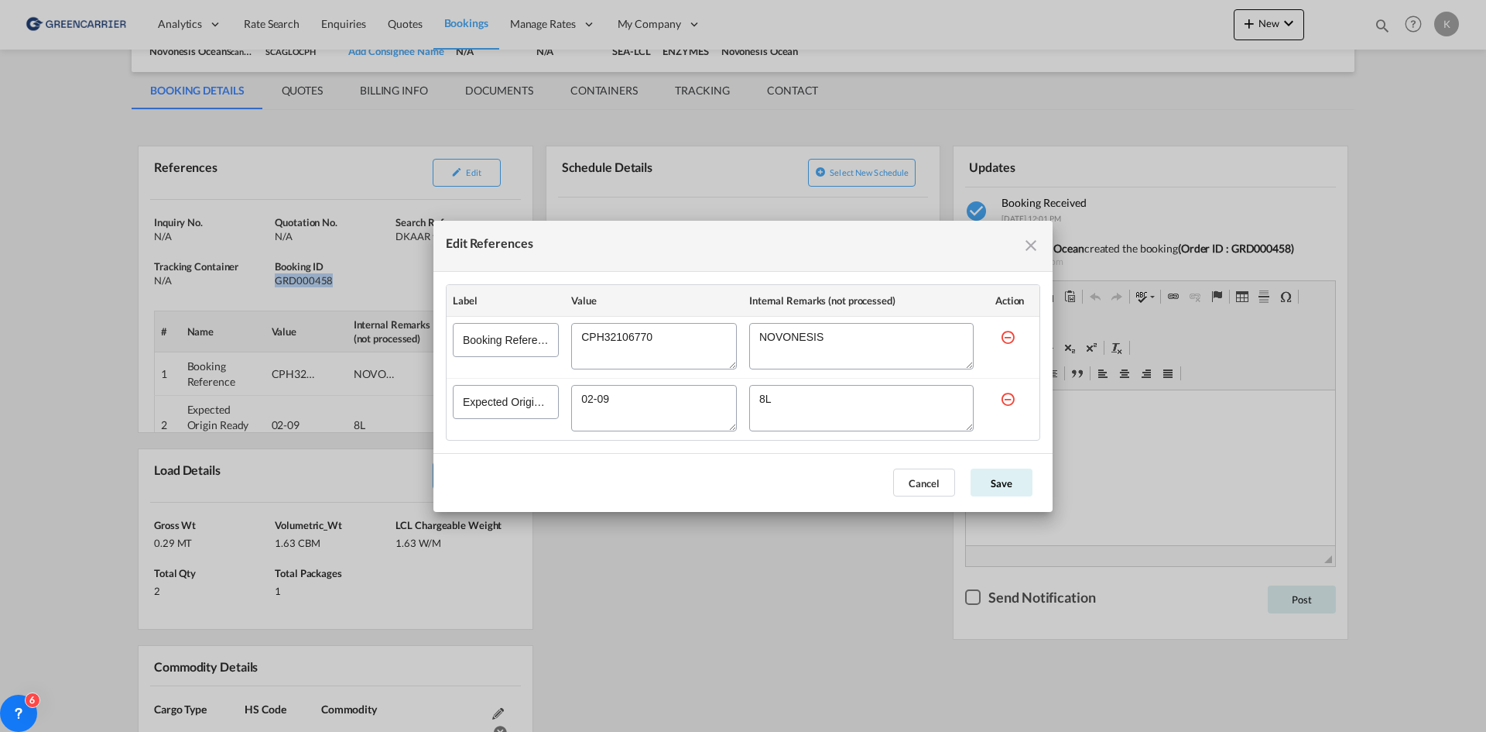
click at [629, 334] on textarea "Edit References" at bounding box center [654, 346] width 166 height 46
click at [809, 564] on div "Edit References Label Value Internal Remarks (not processed) Action Booking Ref…" at bounding box center [743, 366] width 1486 height 732
click at [916, 468] on md-dialog-actions "Cancel Save" at bounding box center [743, 482] width 619 height 59
click at [916, 472] on button "Cancel" at bounding box center [924, 482] width 62 height 28
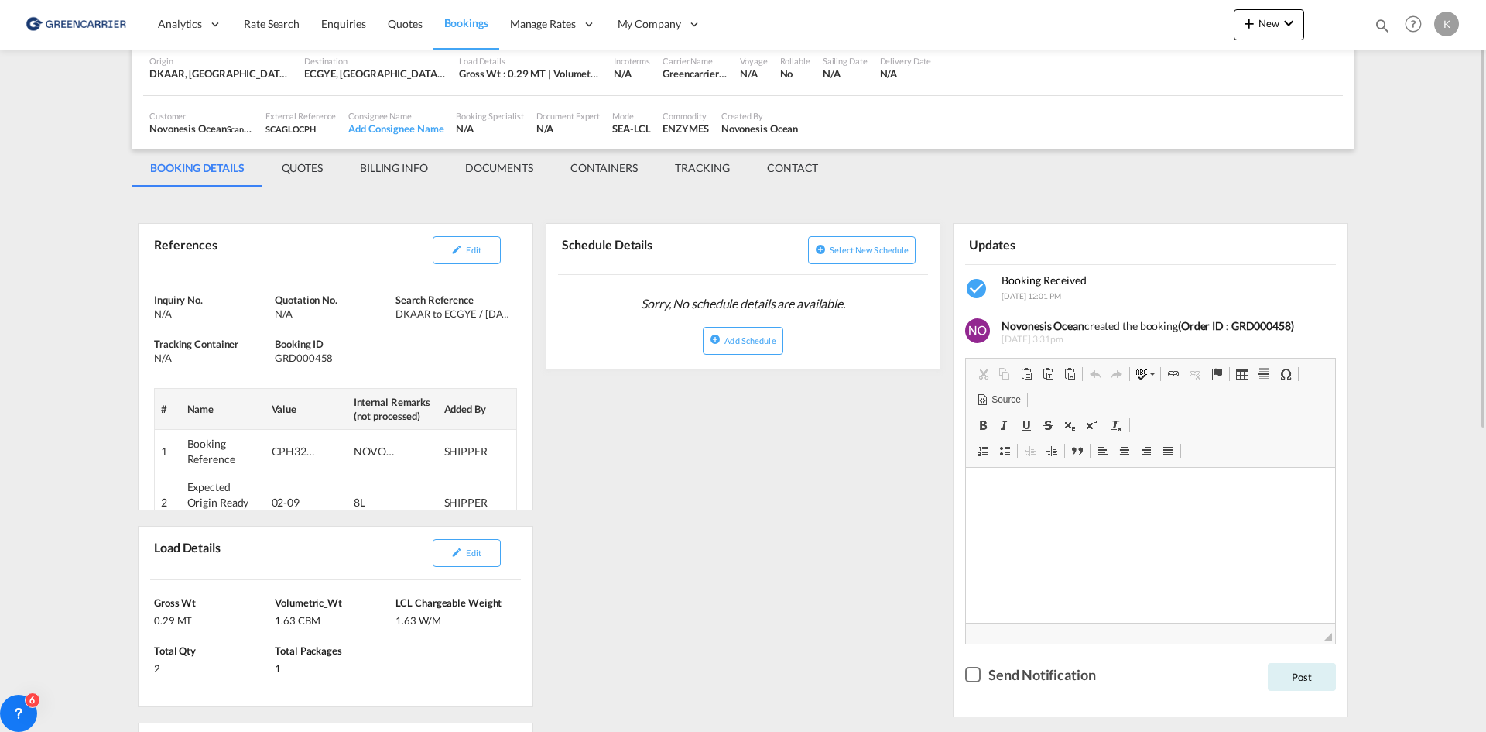
scroll to position [0, 0]
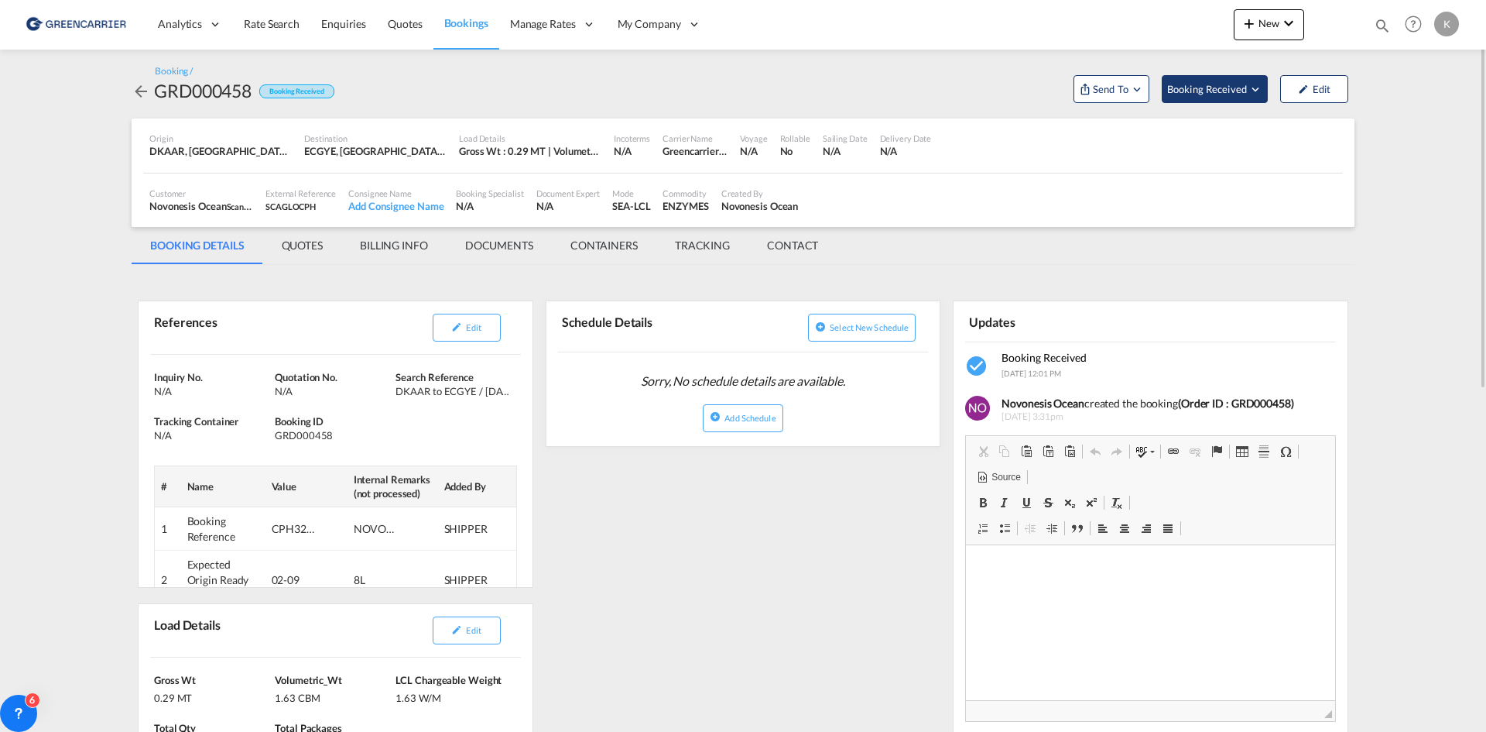
click at [1218, 97] on button "Booking Received" at bounding box center [1215, 89] width 106 height 28
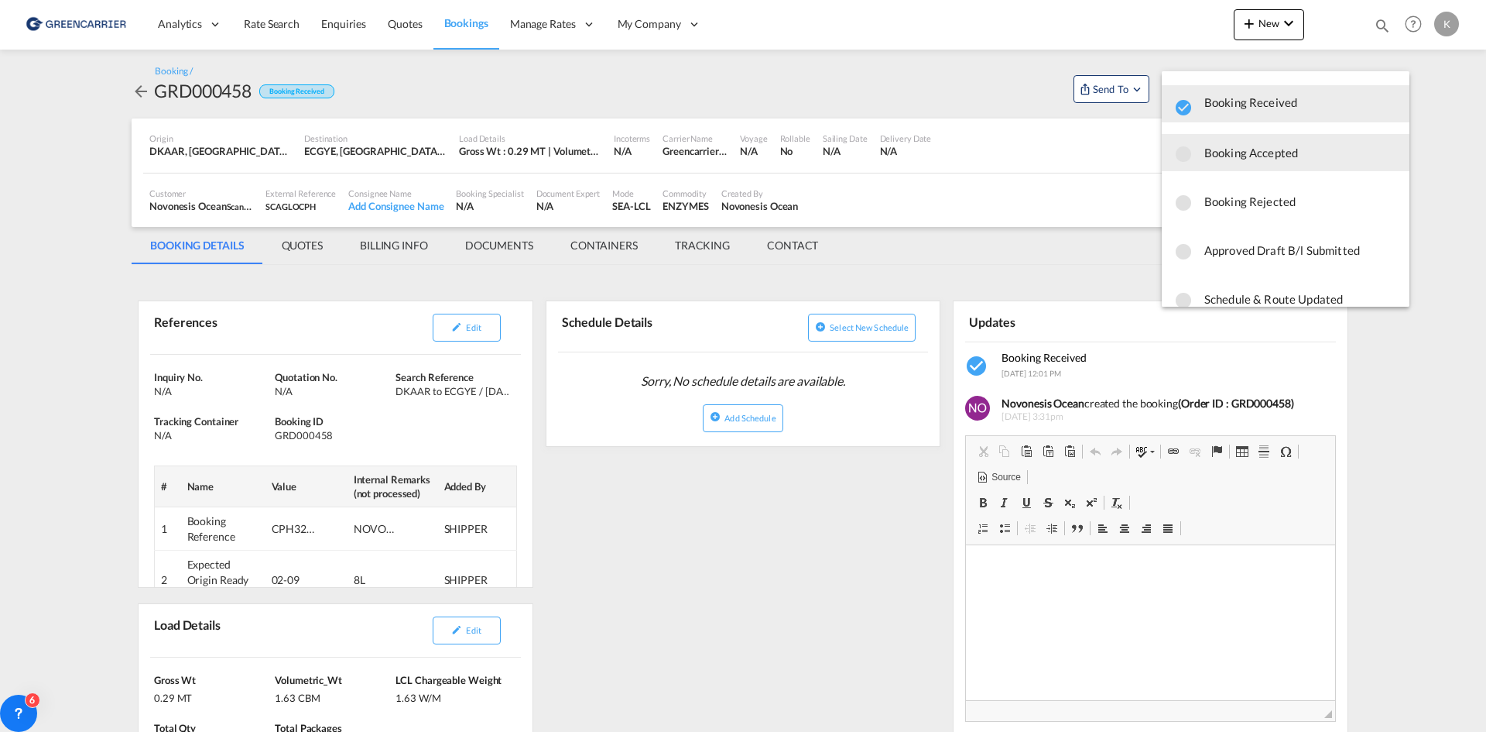
click at [1232, 153] on span "Booking Accepted" at bounding box center [1301, 153] width 193 height 28
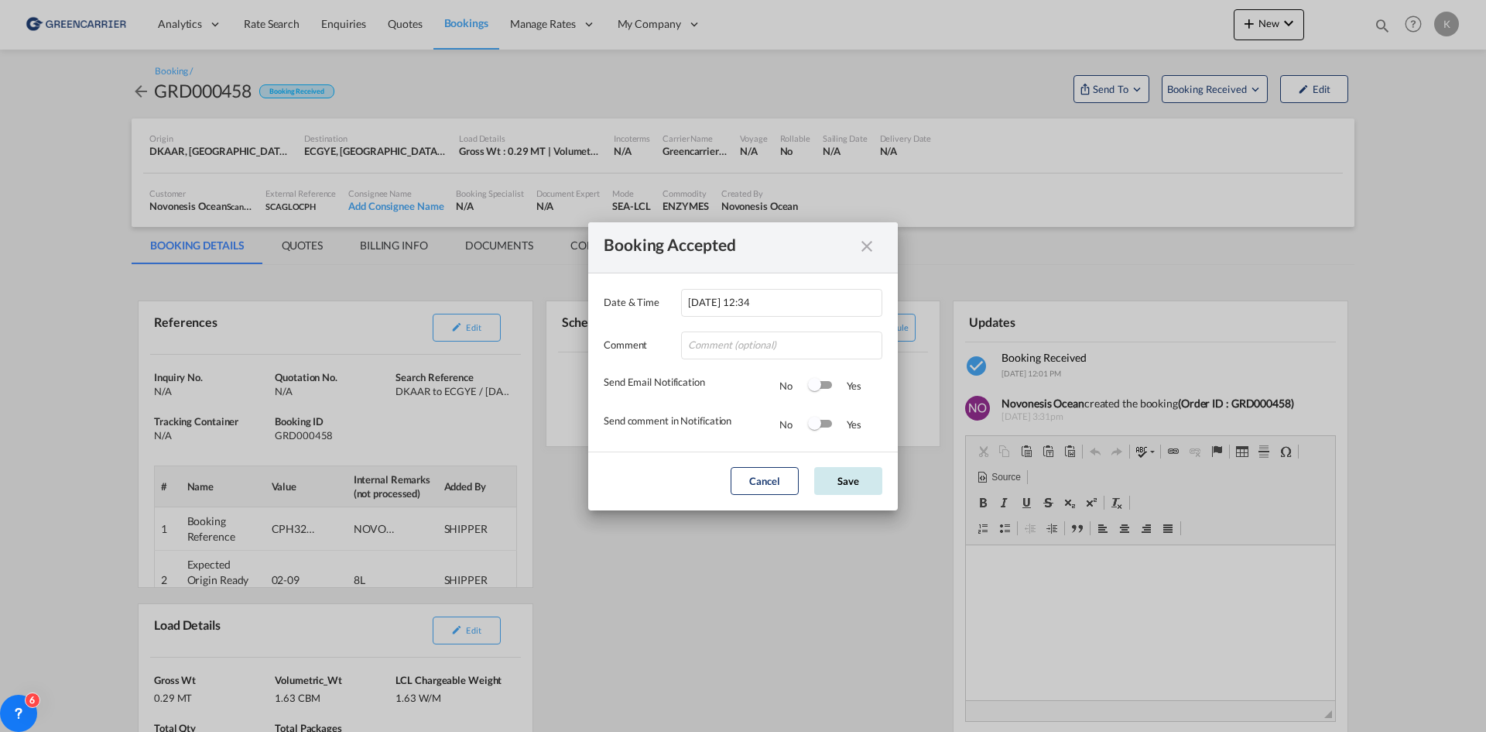
click at [845, 484] on button "Save" at bounding box center [848, 481] width 68 height 28
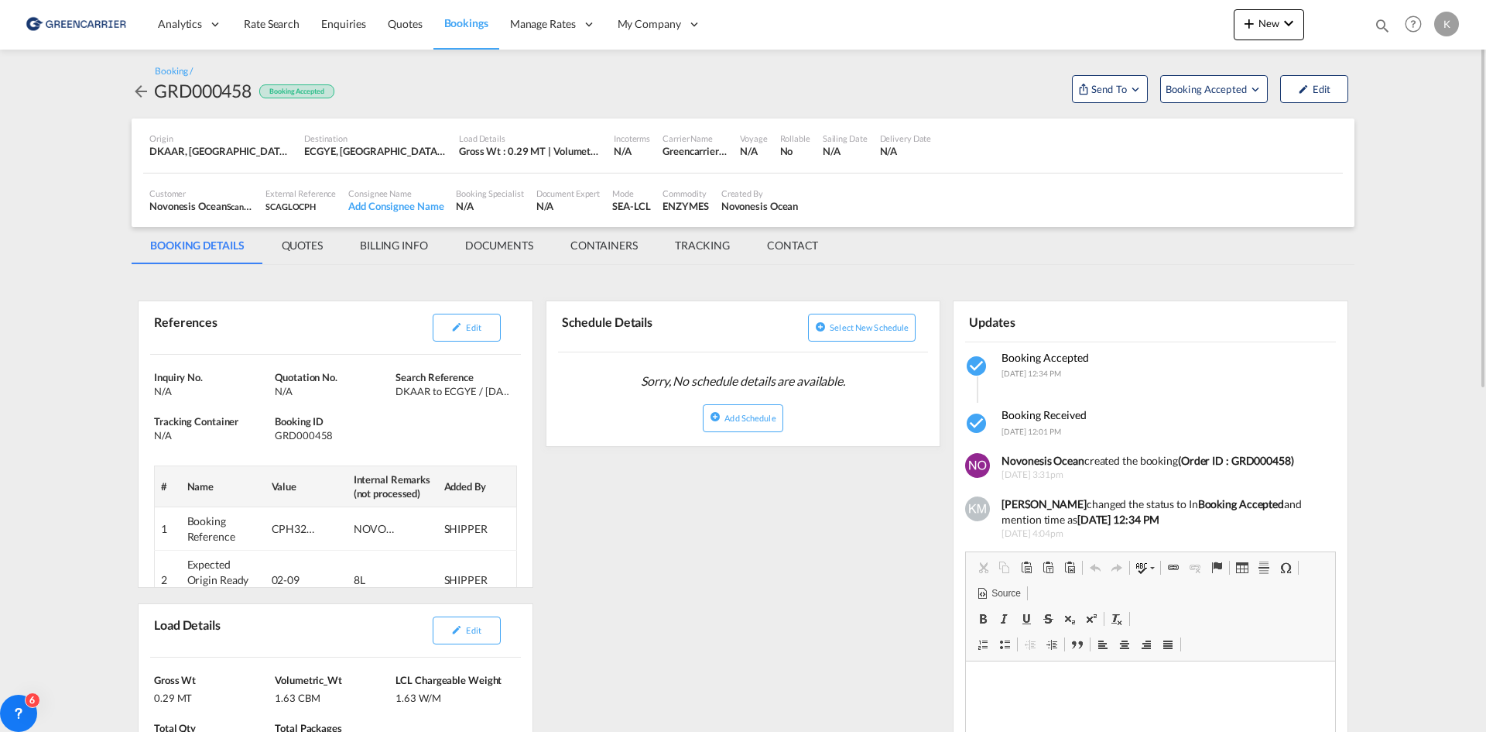
click at [149, 90] on md-icon "icon-arrow-left" at bounding box center [141, 91] width 19 height 19
